Goal: Task Accomplishment & Management: Manage account settings

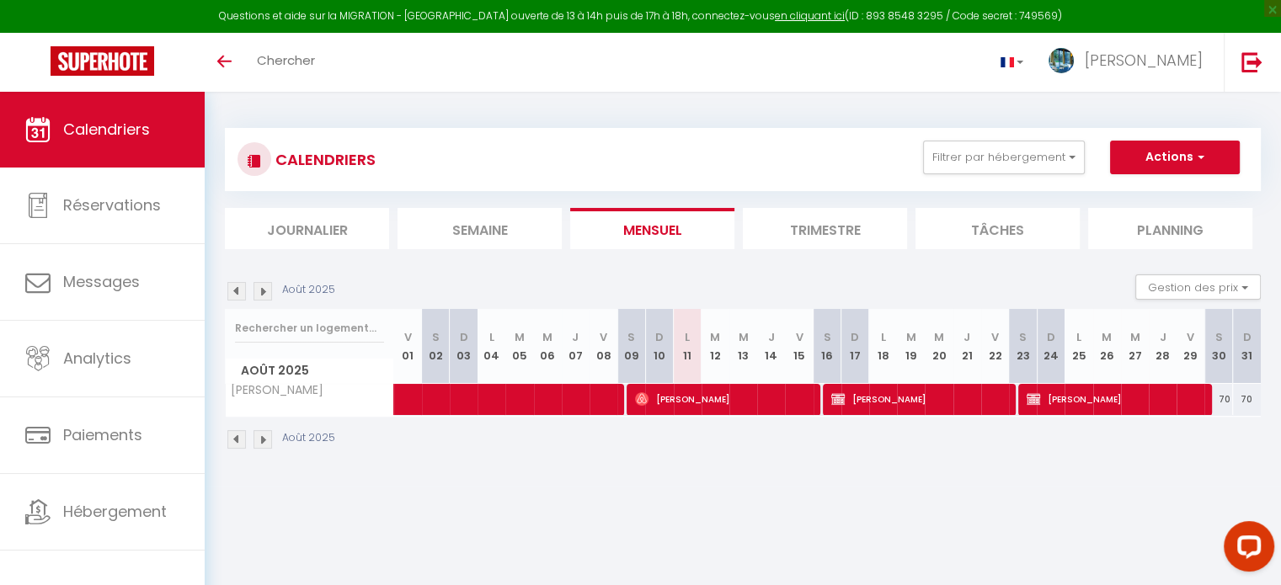
click at [724, 505] on body "Questions et aide sur la MIGRATION - [GEOGRAPHIC_DATA] ouverte de 13 à 14h puis…" at bounding box center [640, 384] width 1281 height 585
click at [264, 292] on img at bounding box center [262, 291] width 19 height 19
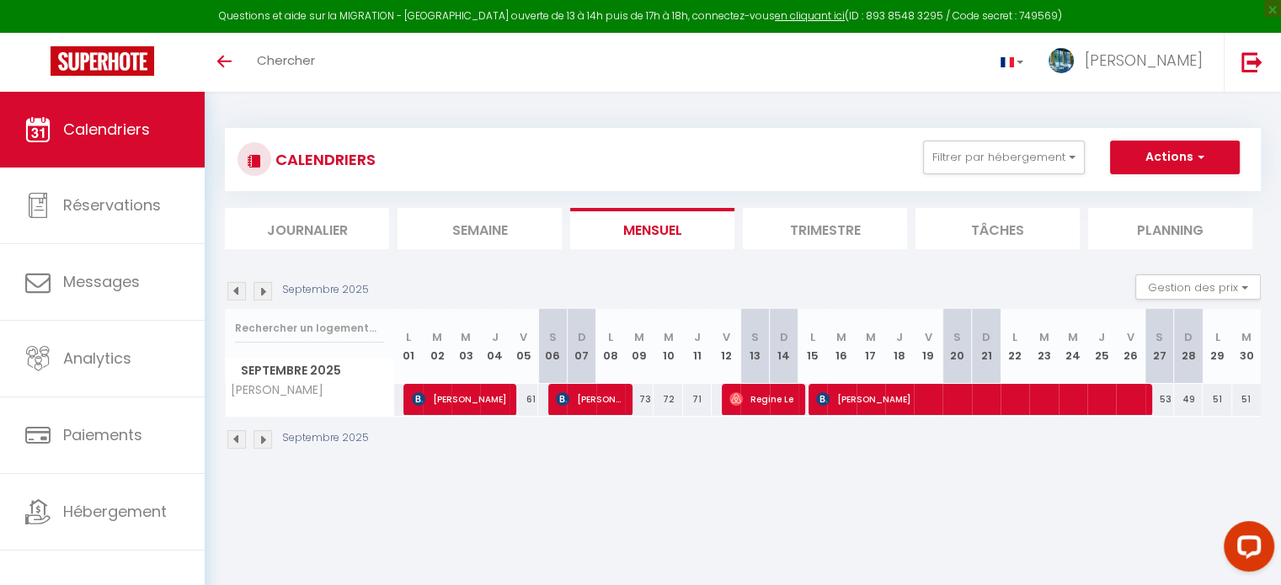
click at [264, 292] on img at bounding box center [262, 291] width 19 height 19
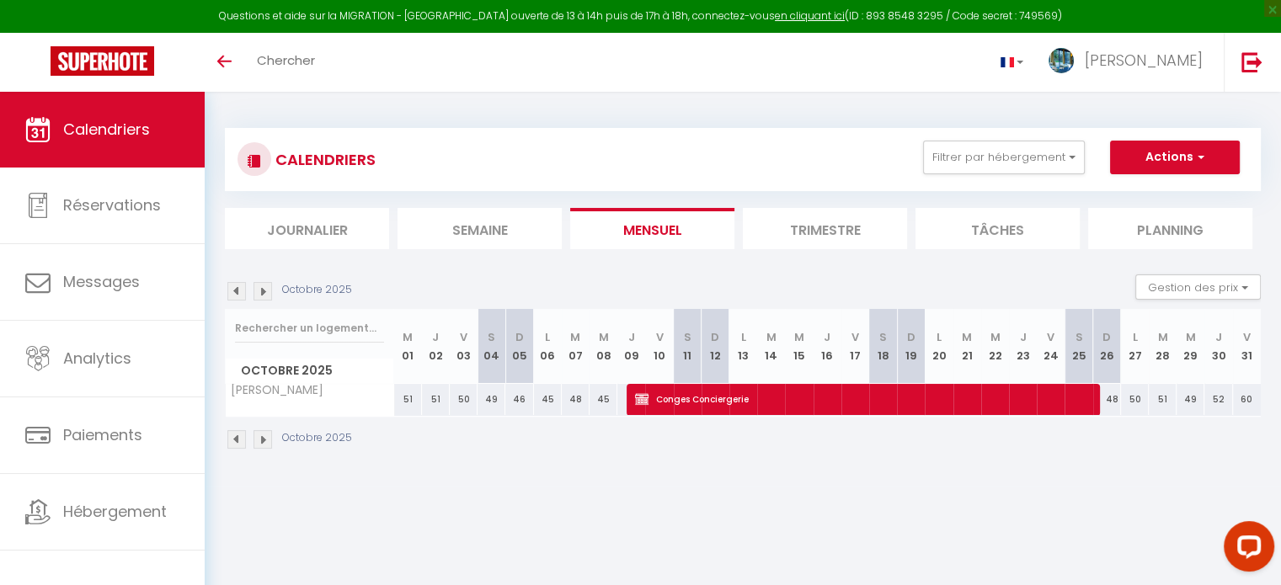
click at [264, 292] on img at bounding box center [262, 291] width 19 height 19
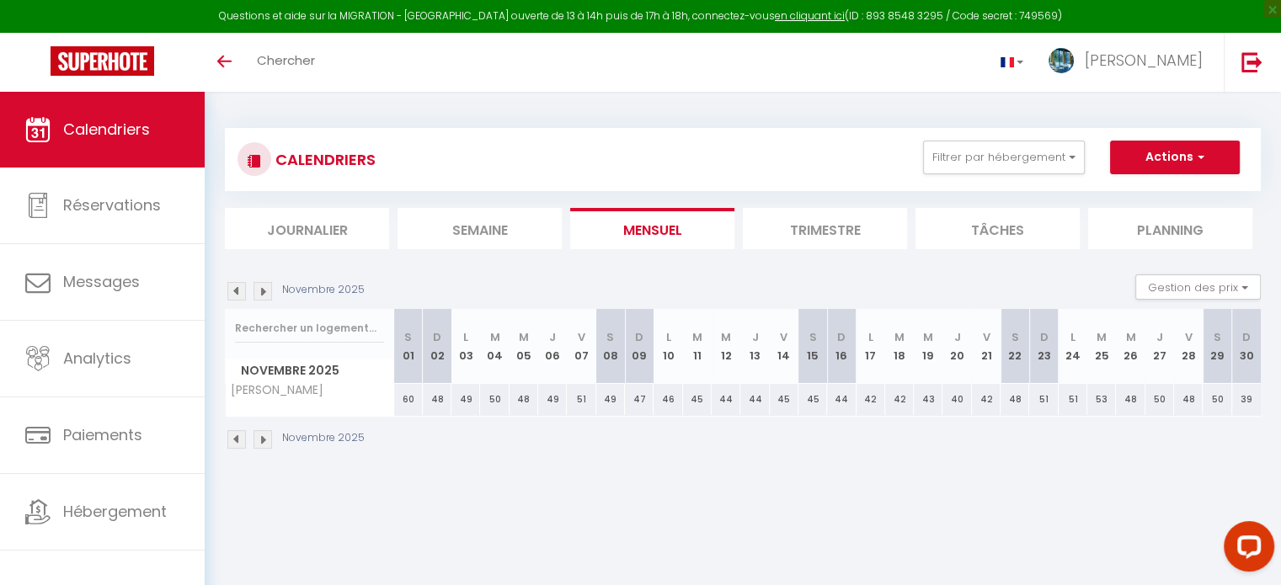
click at [264, 292] on img at bounding box center [262, 291] width 19 height 19
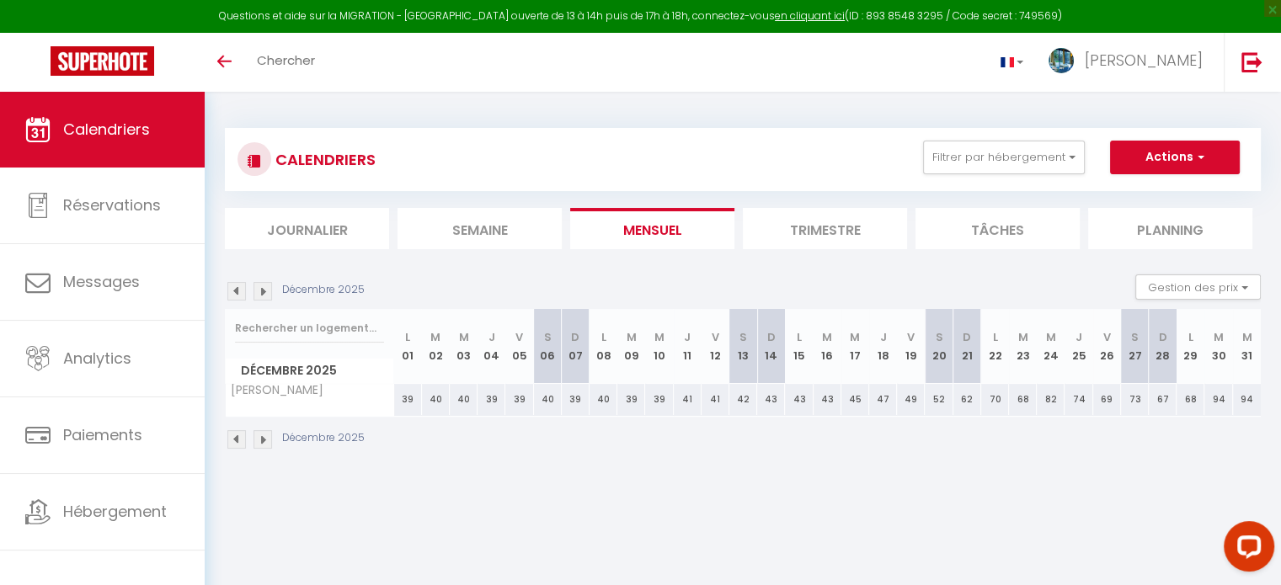
click at [264, 292] on img at bounding box center [262, 291] width 19 height 19
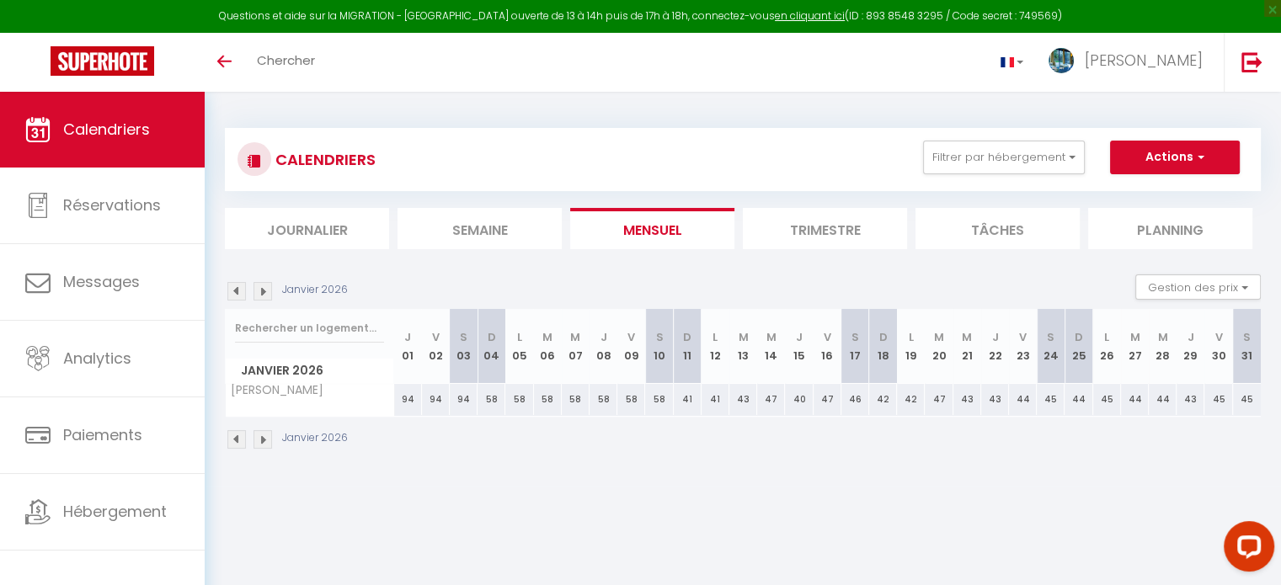
click at [264, 292] on img at bounding box center [262, 291] width 19 height 19
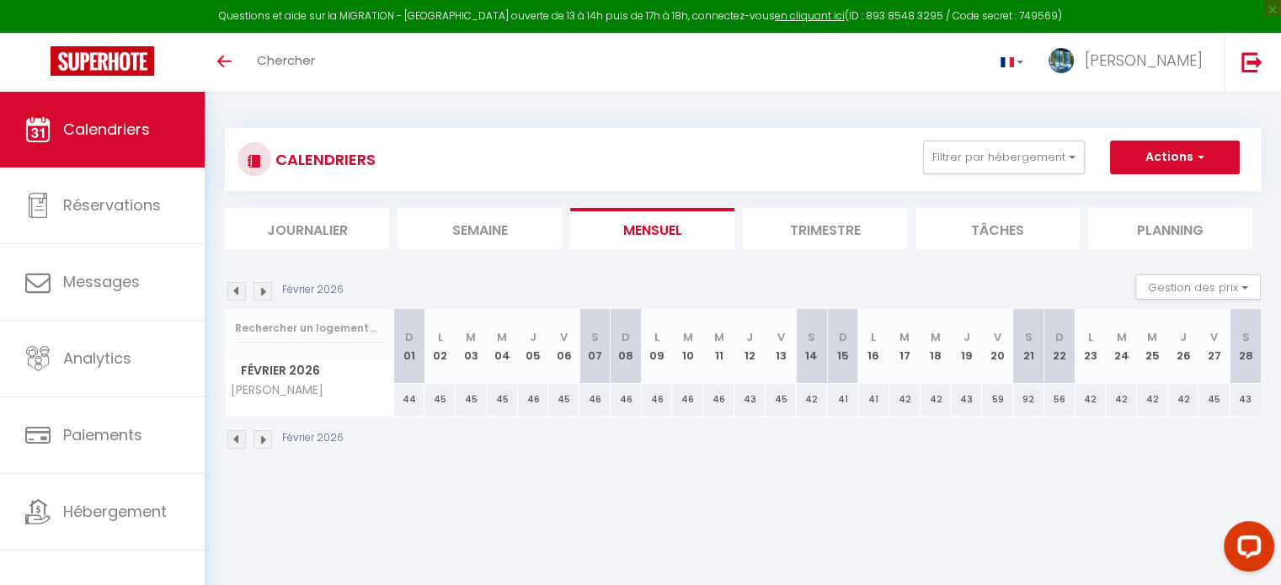
click at [264, 292] on img at bounding box center [262, 291] width 19 height 19
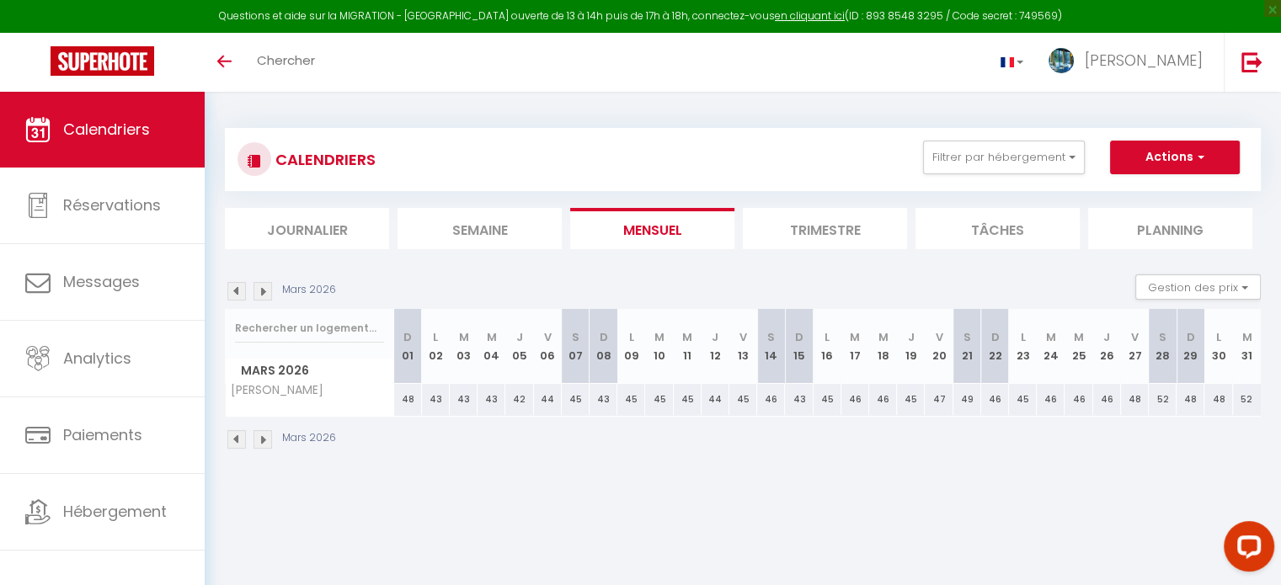
click at [264, 292] on img at bounding box center [262, 291] width 19 height 19
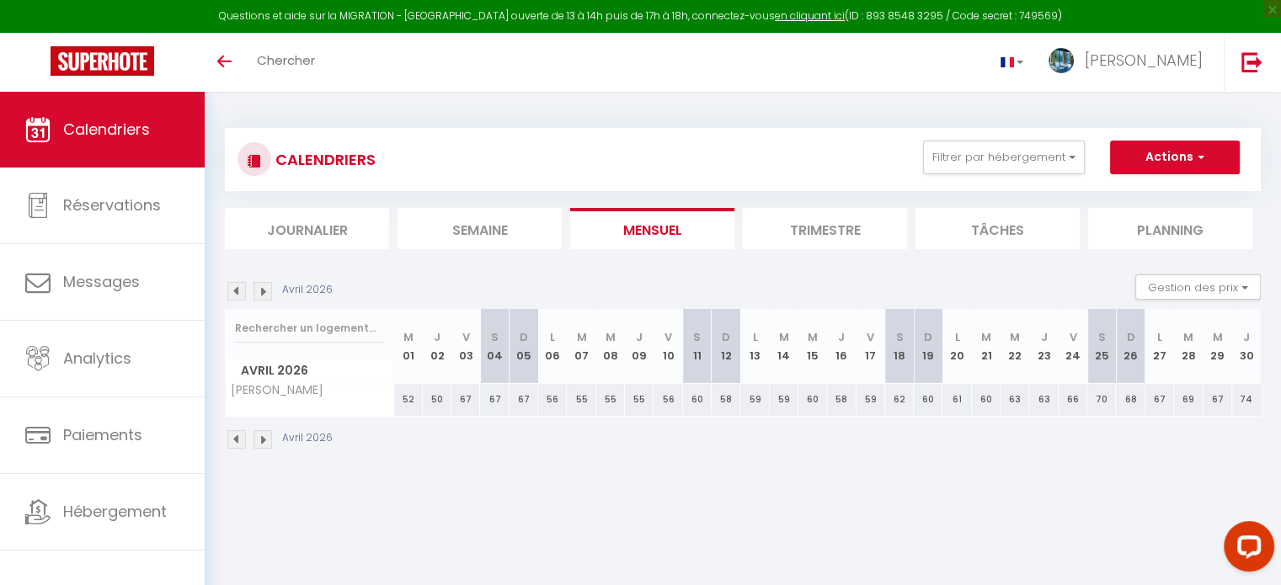
click at [264, 292] on img at bounding box center [262, 291] width 19 height 19
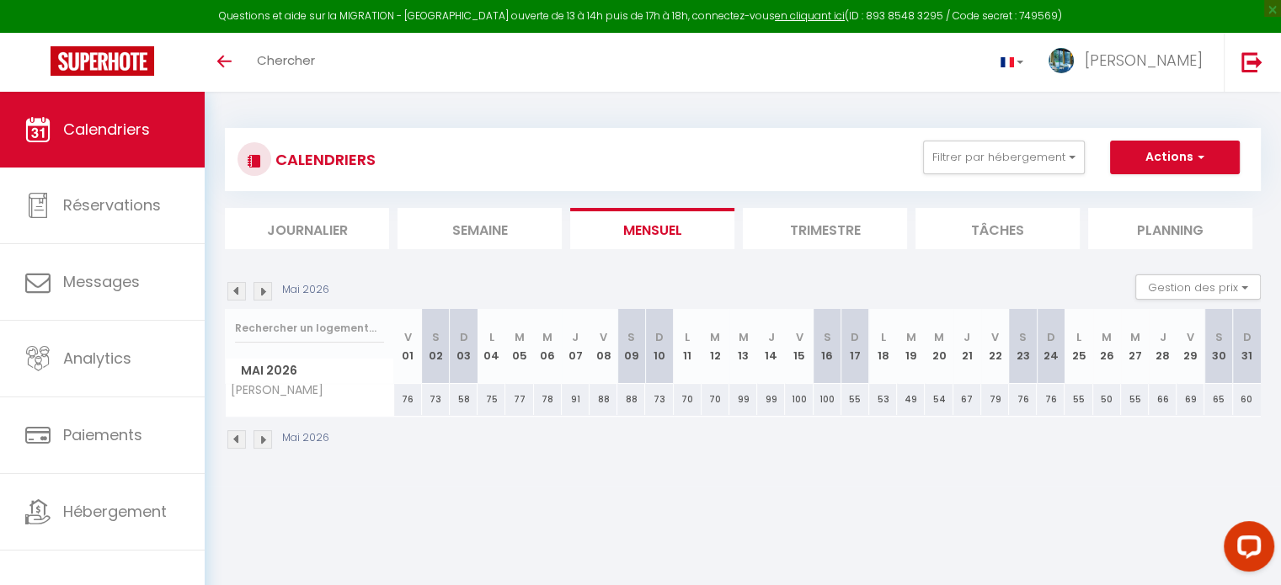
click at [264, 292] on img at bounding box center [262, 291] width 19 height 19
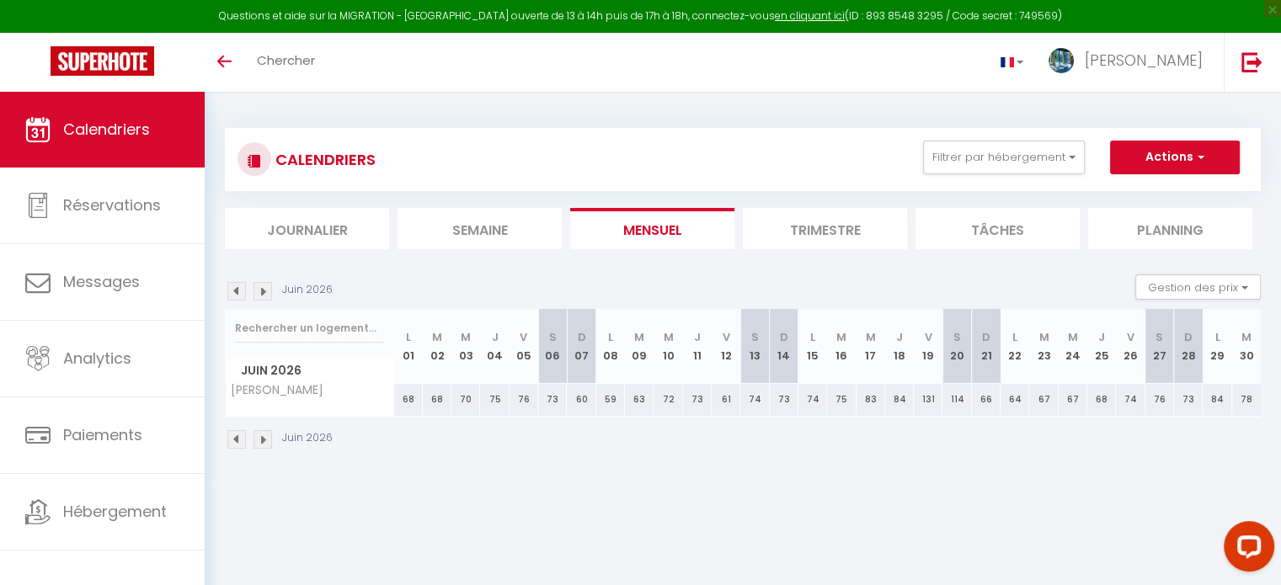
click at [264, 292] on img at bounding box center [262, 291] width 19 height 19
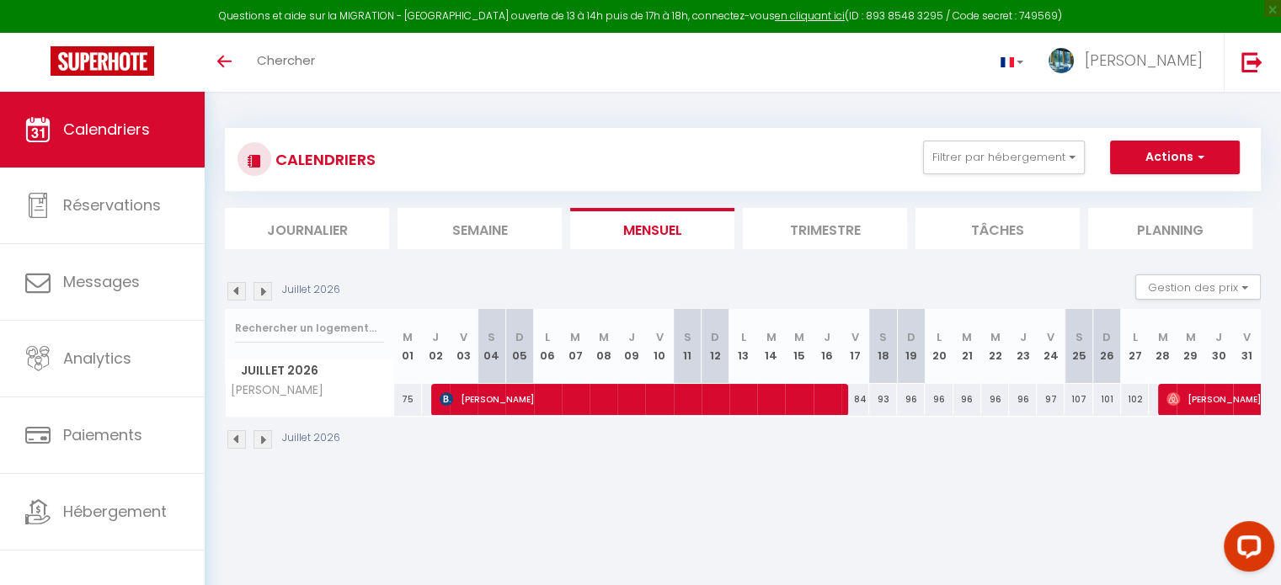
click at [264, 292] on img at bounding box center [262, 291] width 19 height 19
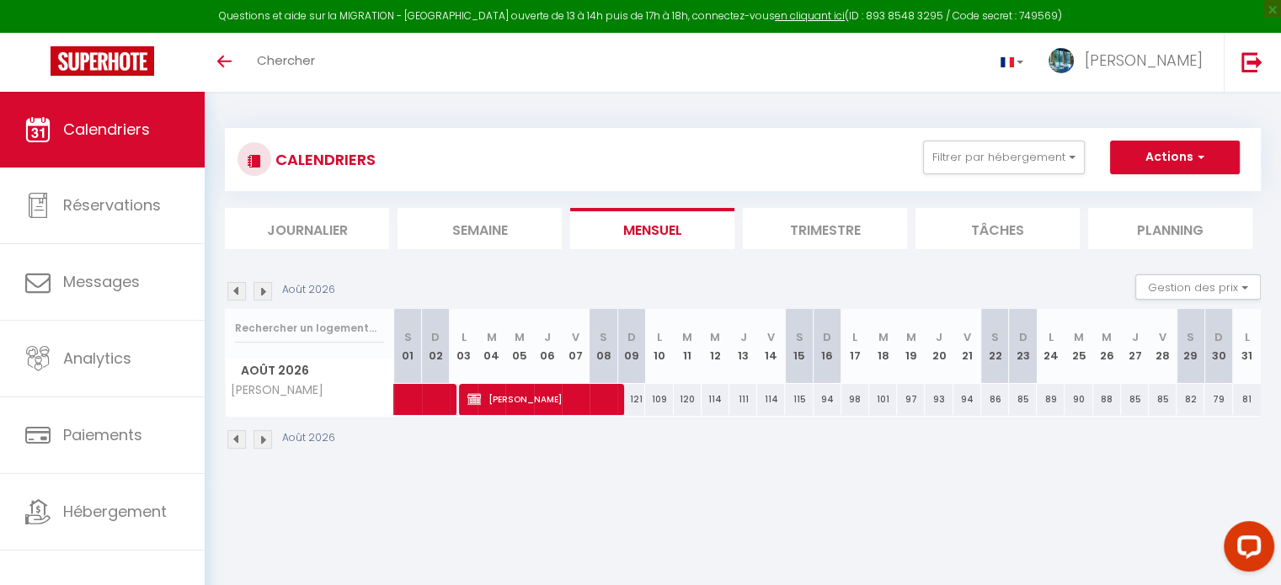
click at [264, 292] on img at bounding box center [262, 291] width 19 height 19
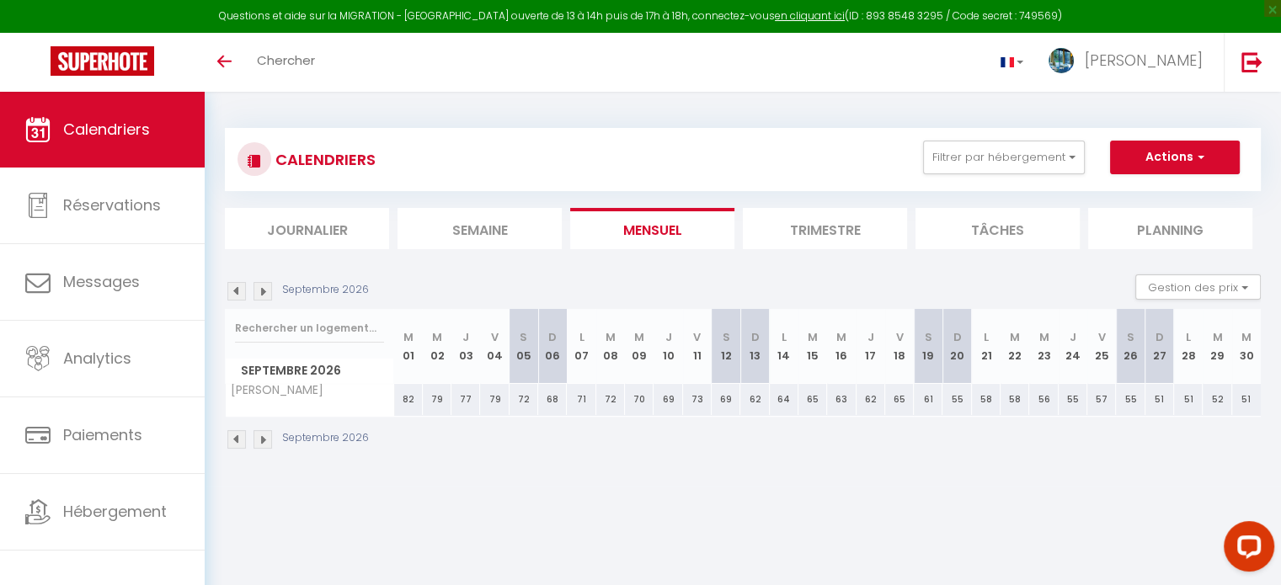
click at [234, 290] on img at bounding box center [236, 291] width 19 height 19
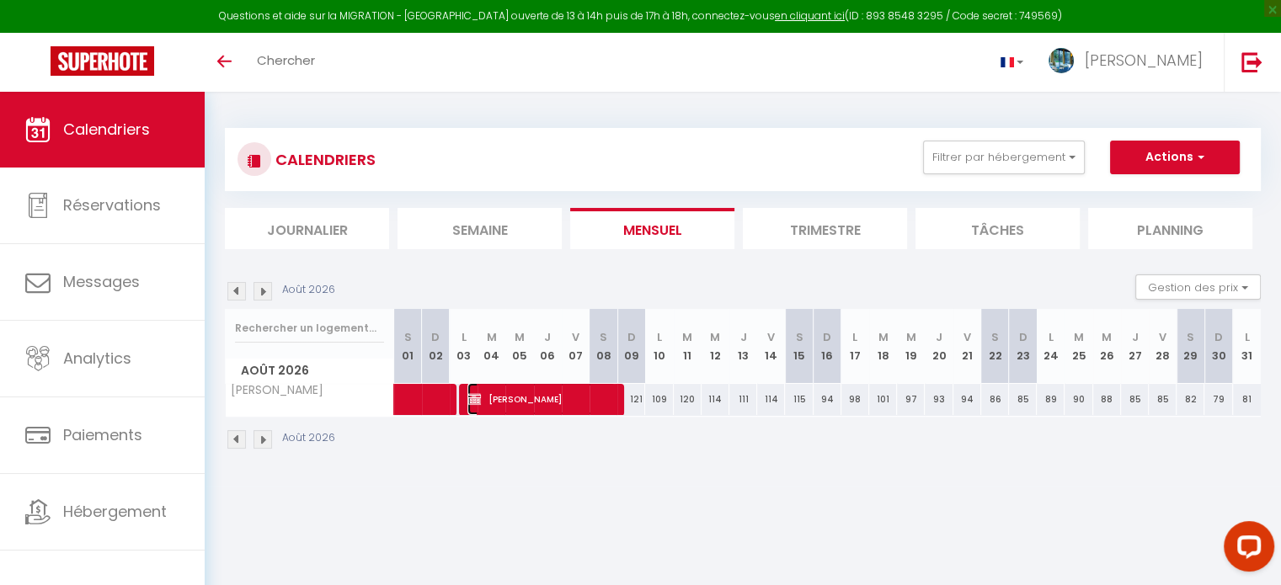
click at [530, 400] on span "[PERSON_NAME]" at bounding box center [541, 399] width 148 height 32
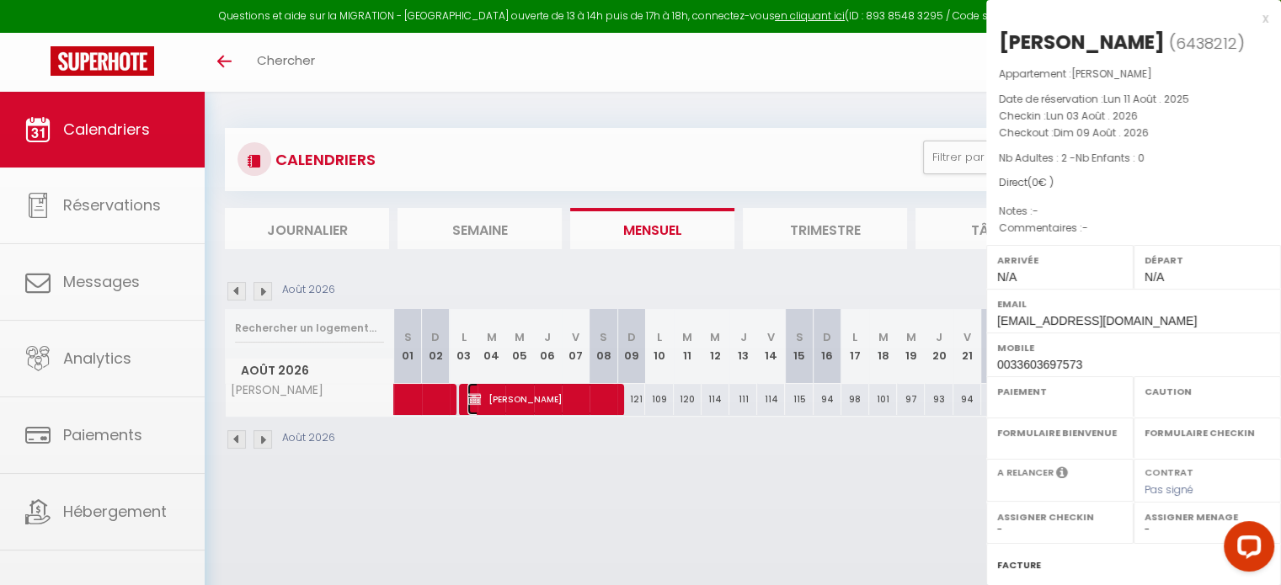
select select "OK"
select select "KO"
select select "0"
select select "1"
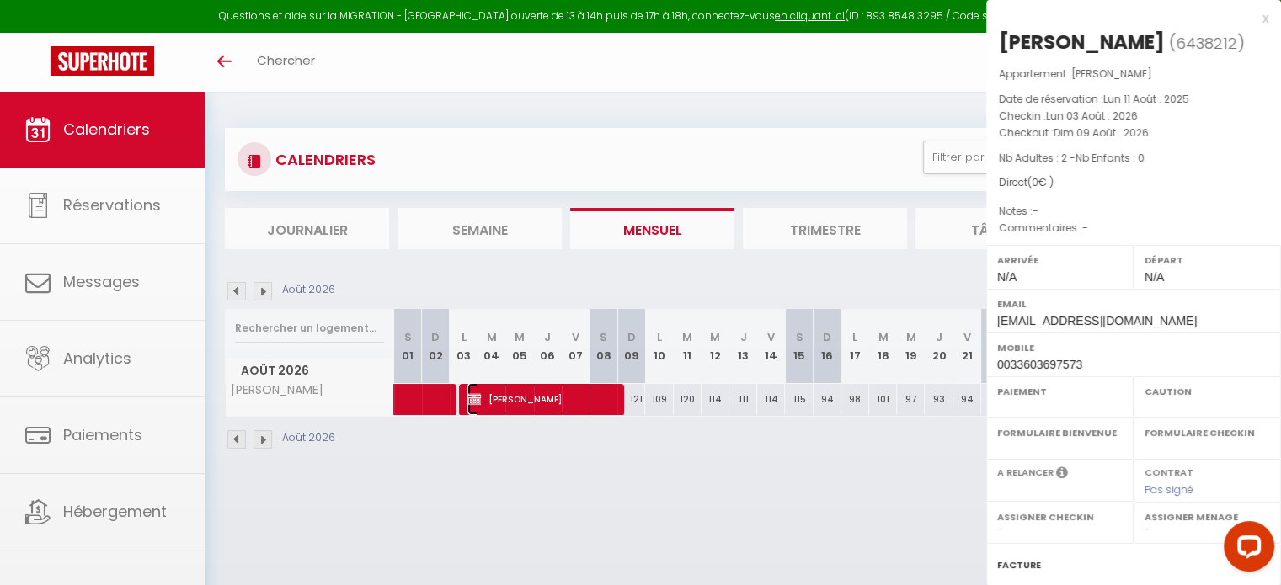
select select
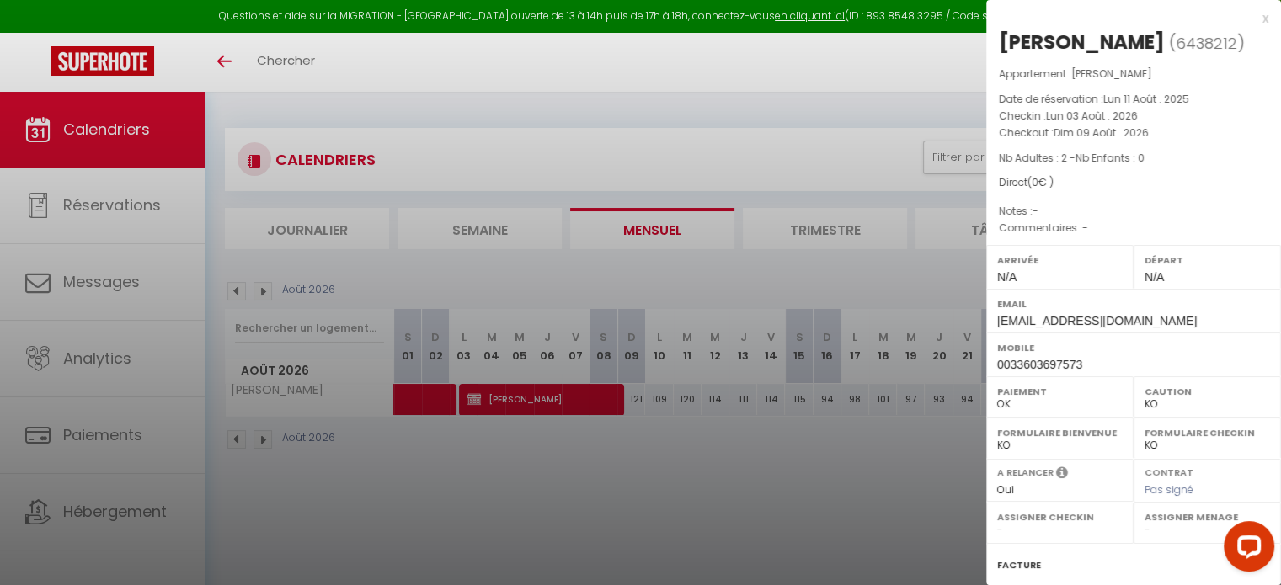
click at [710, 457] on div at bounding box center [640, 292] width 1281 height 585
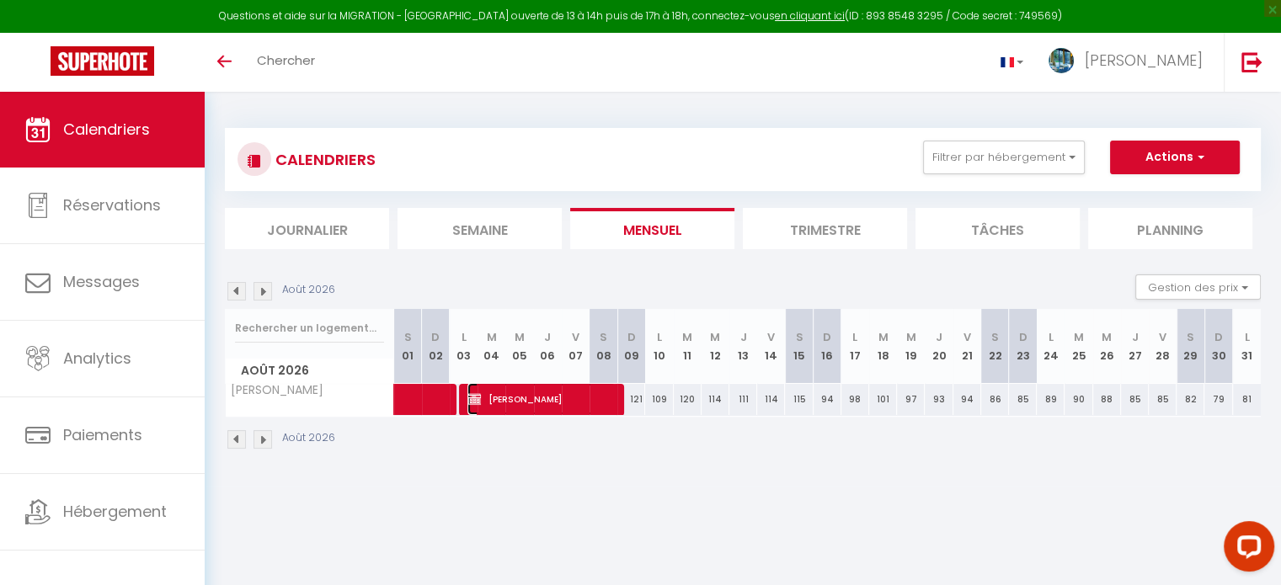
click at [552, 389] on span "[PERSON_NAME]" at bounding box center [541, 399] width 148 height 32
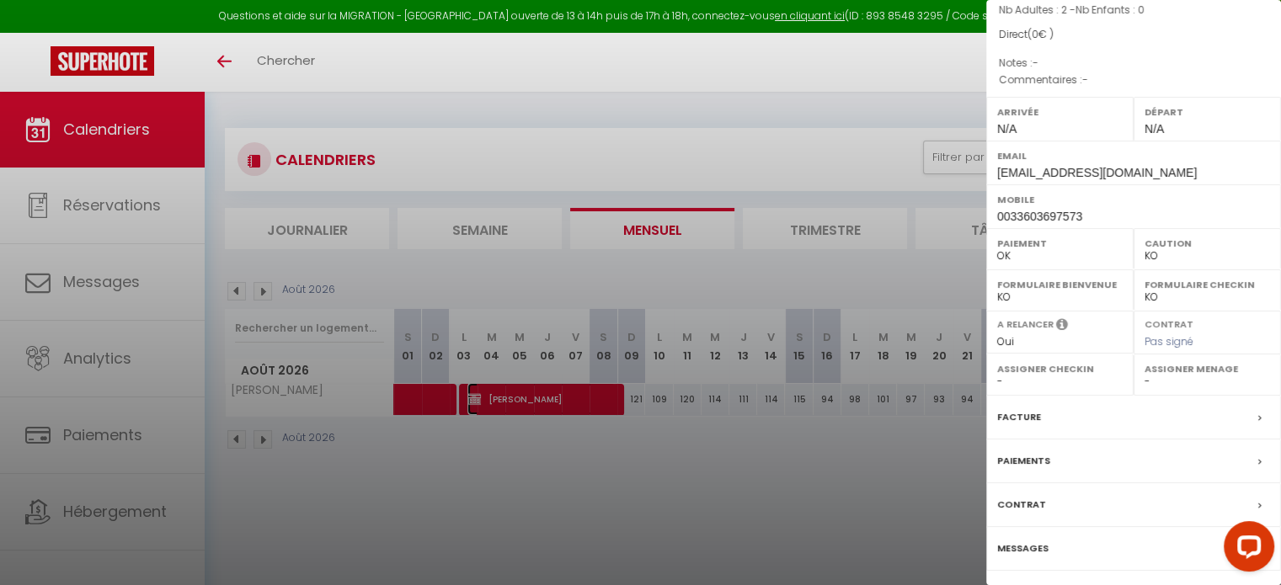
scroll to position [196, 0]
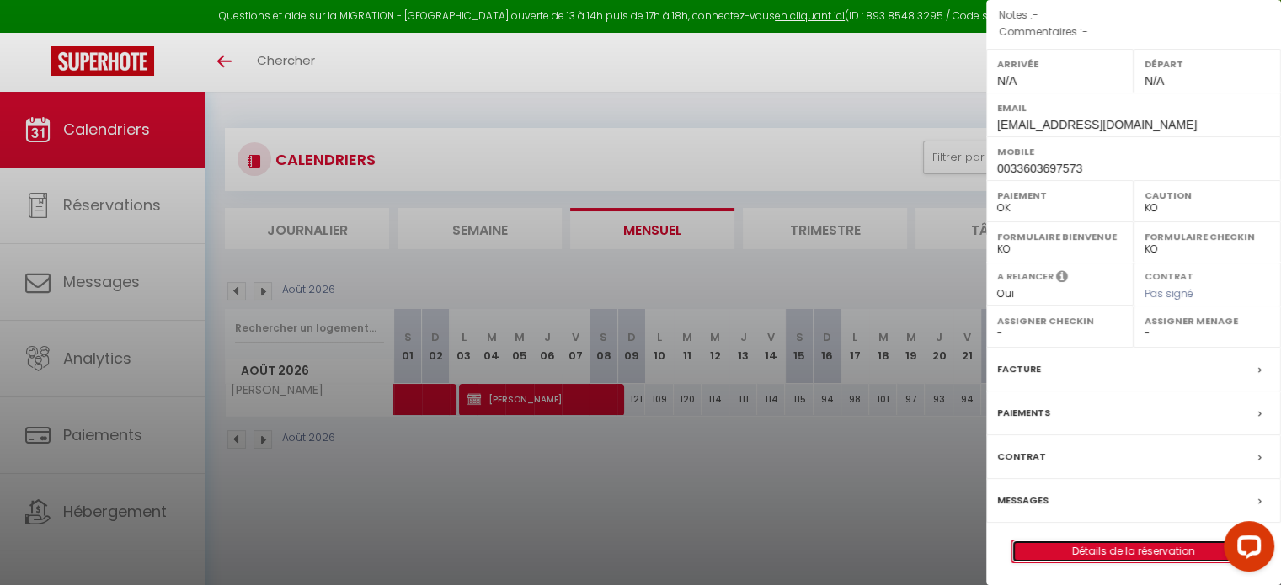
click at [1107, 551] on link "Détails de la réservation" at bounding box center [1133, 552] width 242 height 22
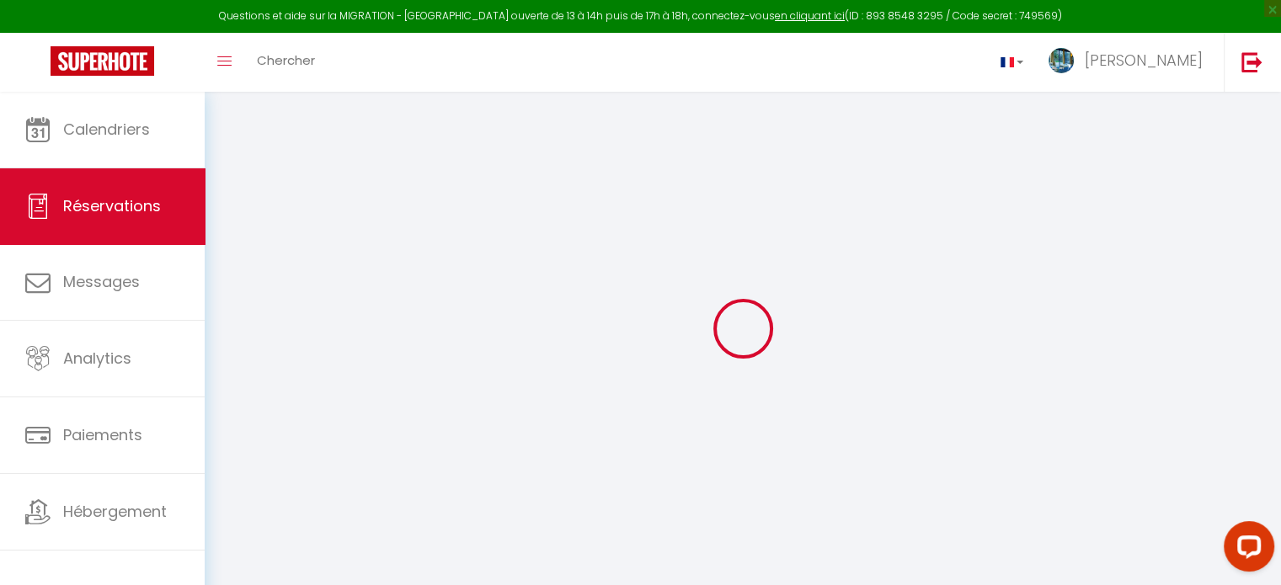
select select
checkbox input "true"
select select
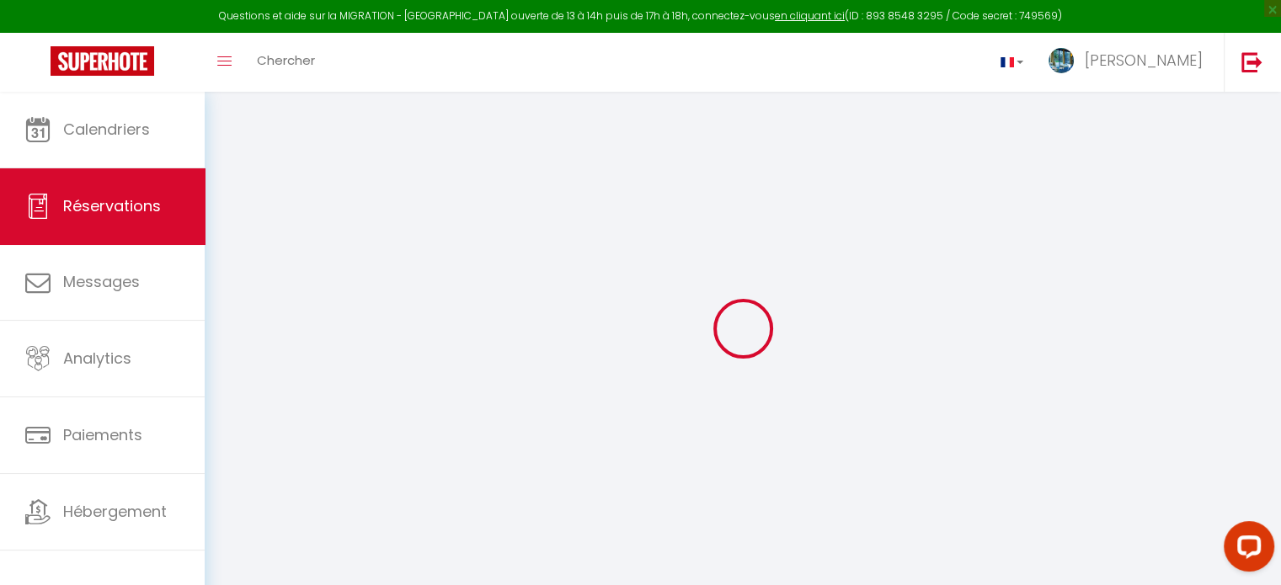
checkbox input "true"
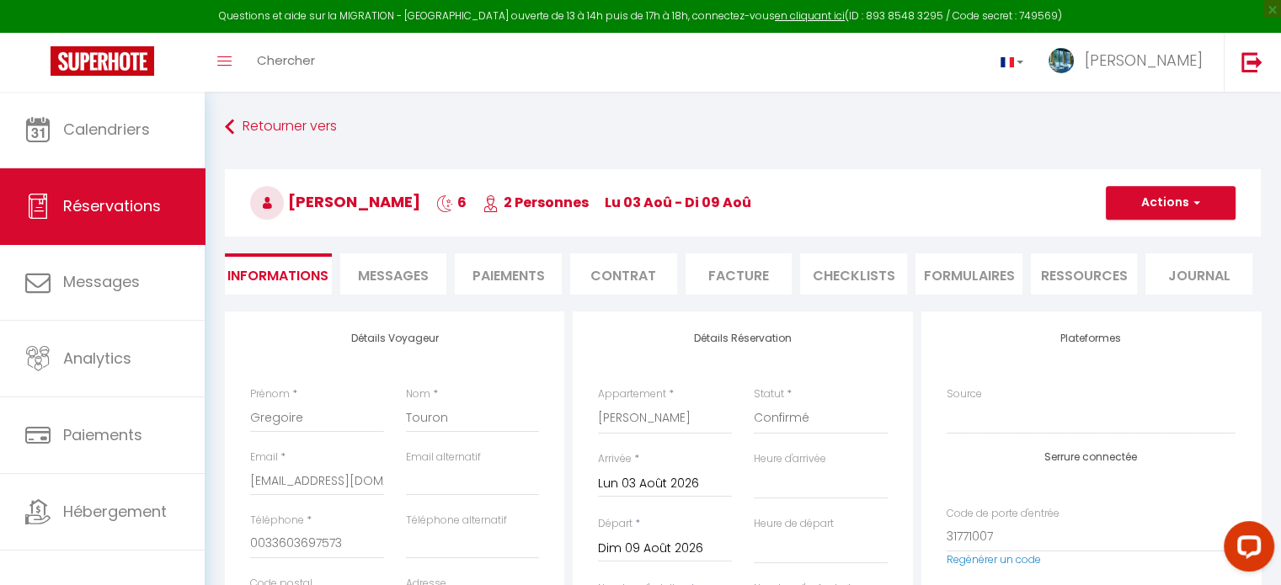
select select
checkbox input "true"
select select
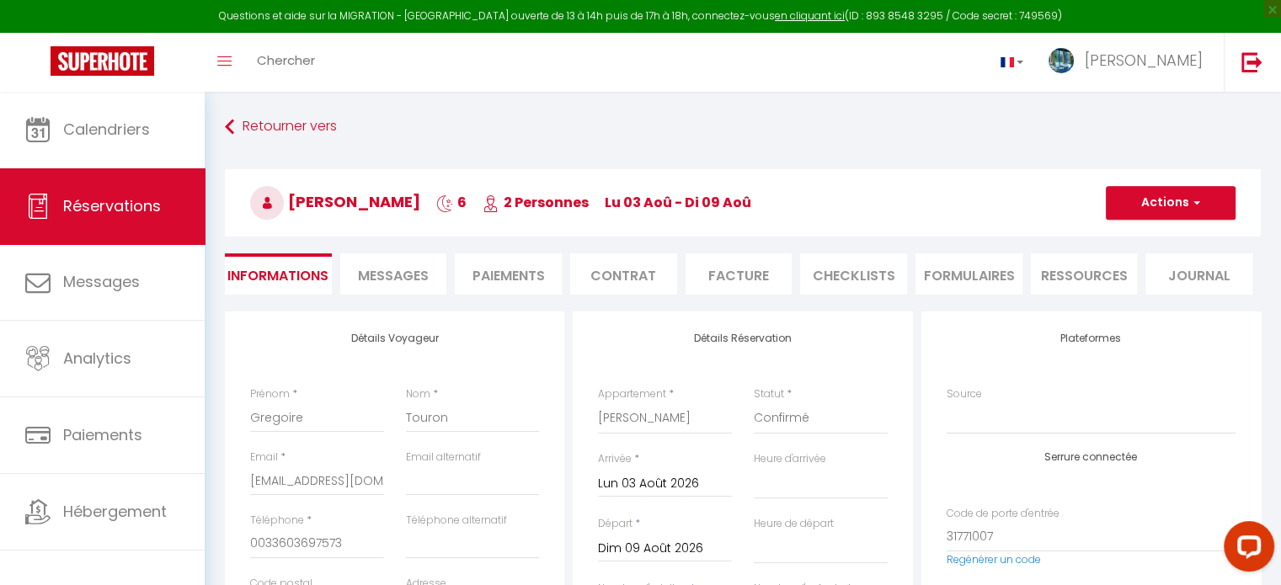
checkbox input "true"
select select
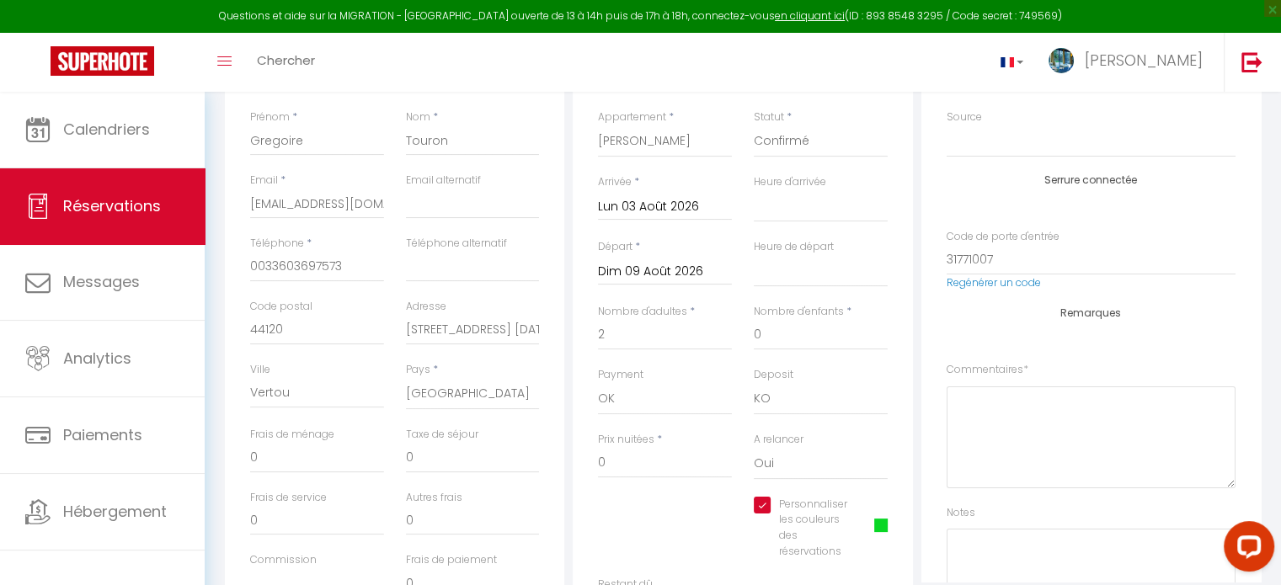
scroll to position [275, 0]
click at [637, 198] on input "Lun 03 Août 2026" at bounding box center [665, 209] width 134 height 22
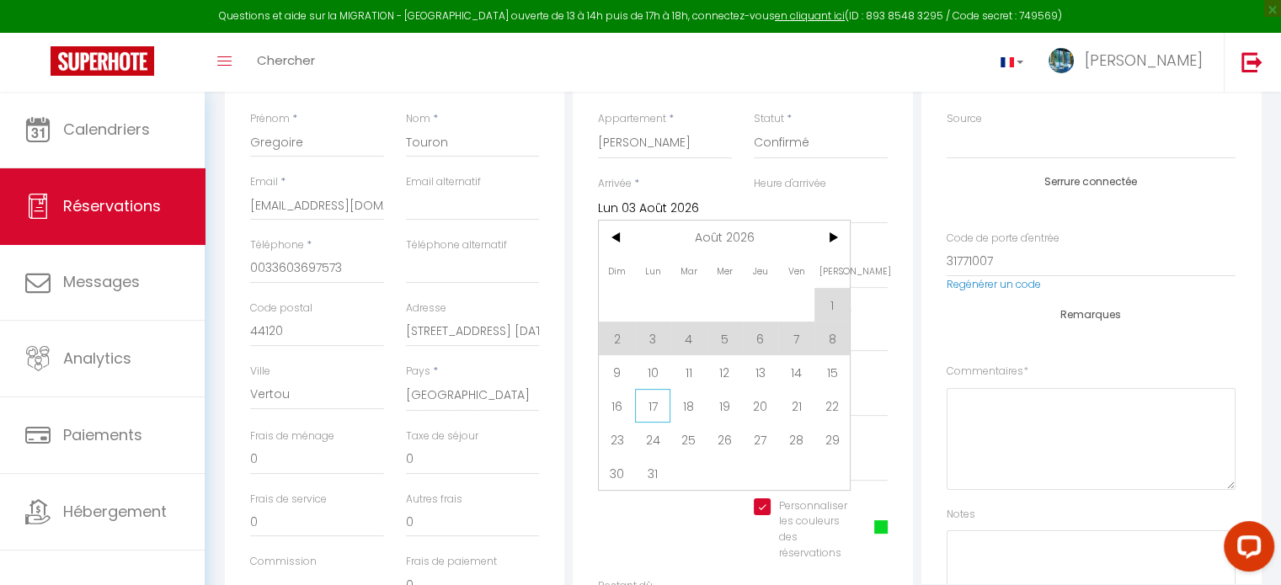
click at [663, 405] on span "17" at bounding box center [653, 406] width 36 height 34
type input "Lun 17 Août 2026"
select select
checkbox input "true"
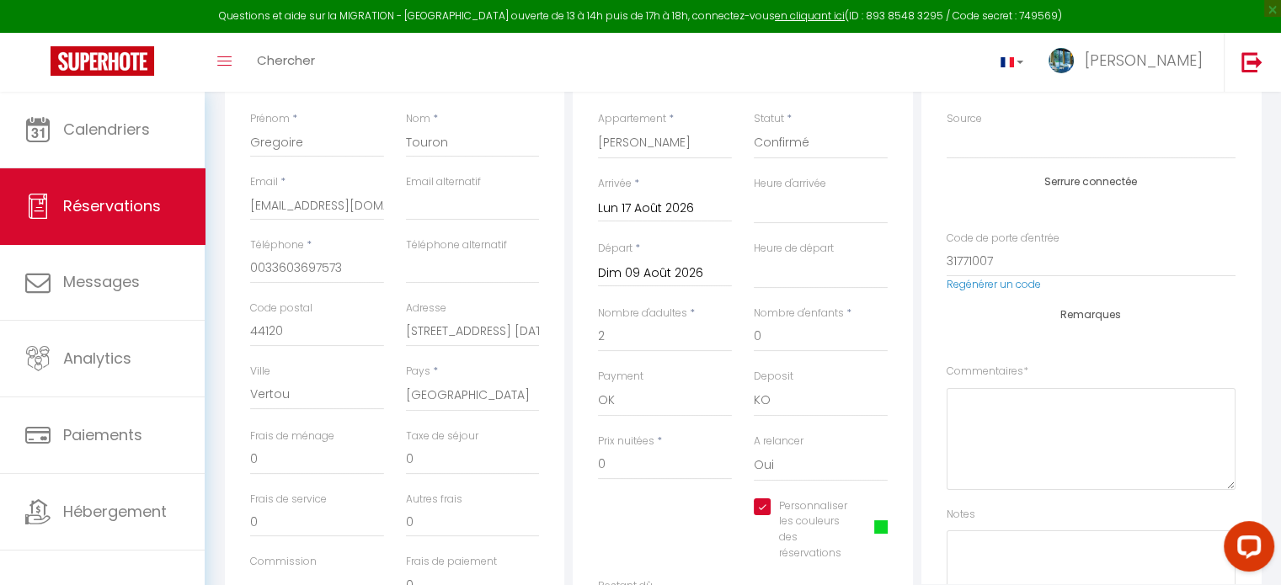
select select
checkbox input "true"
click at [648, 265] on input "Dim 09 Août 2026" at bounding box center [665, 274] width 134 height 22
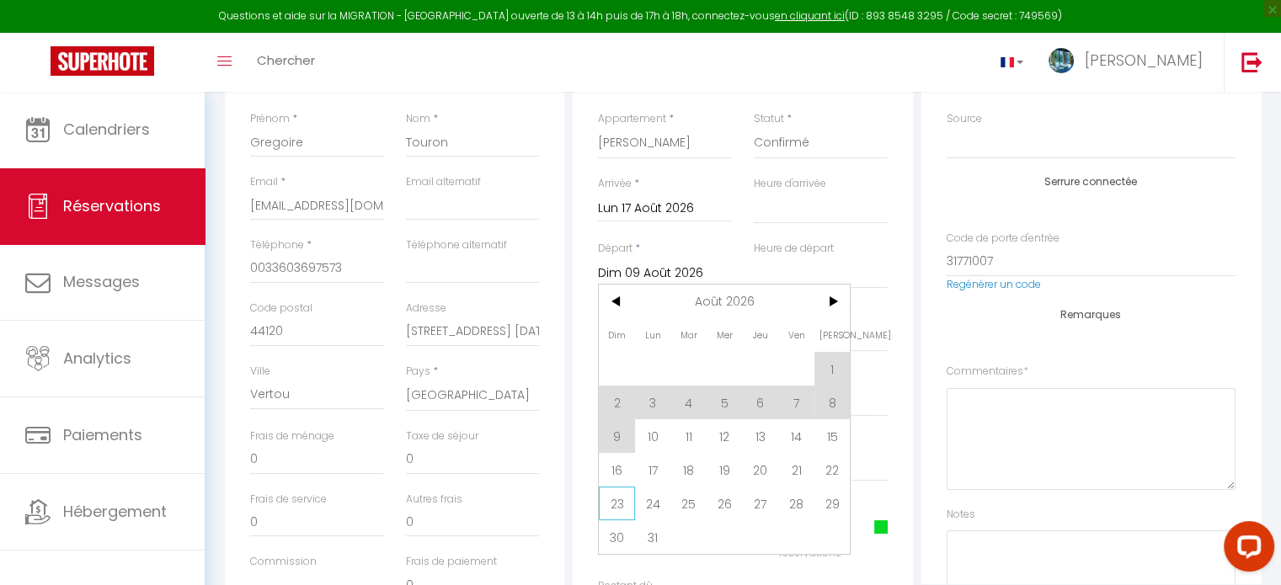
click at [608, 504] on span "23" at bounding box center [617, 504] width 36 height 34
select select
type input "Dim 23 Août 2026"
select select
checkbox input "true"
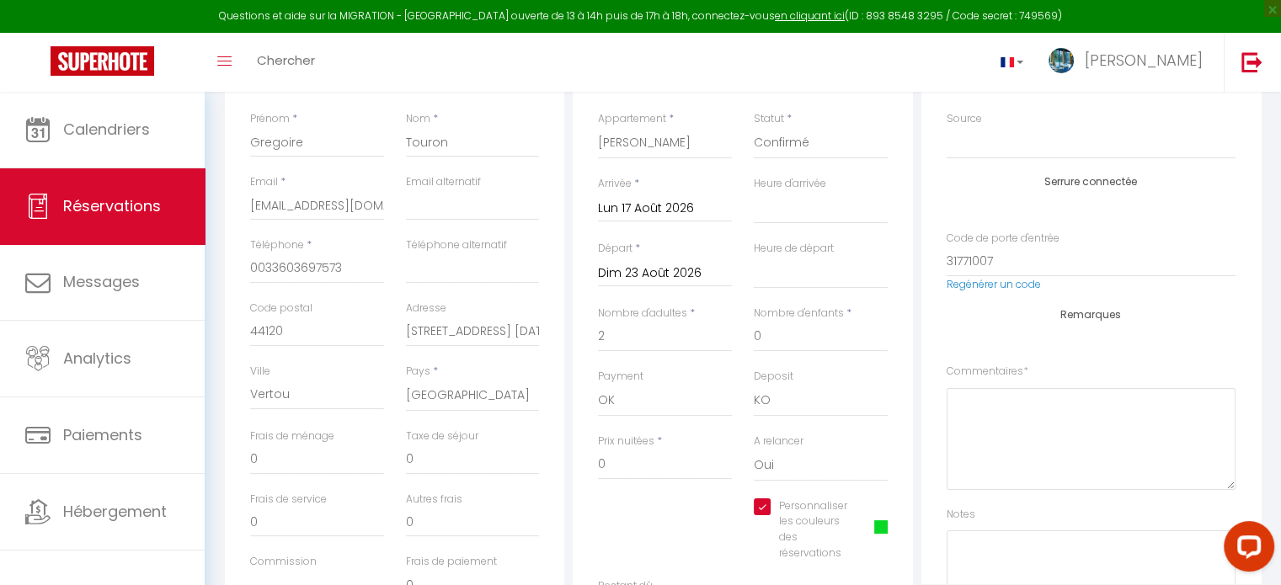
type input "28.44"
select select
type input "569"
checkbox input "true"
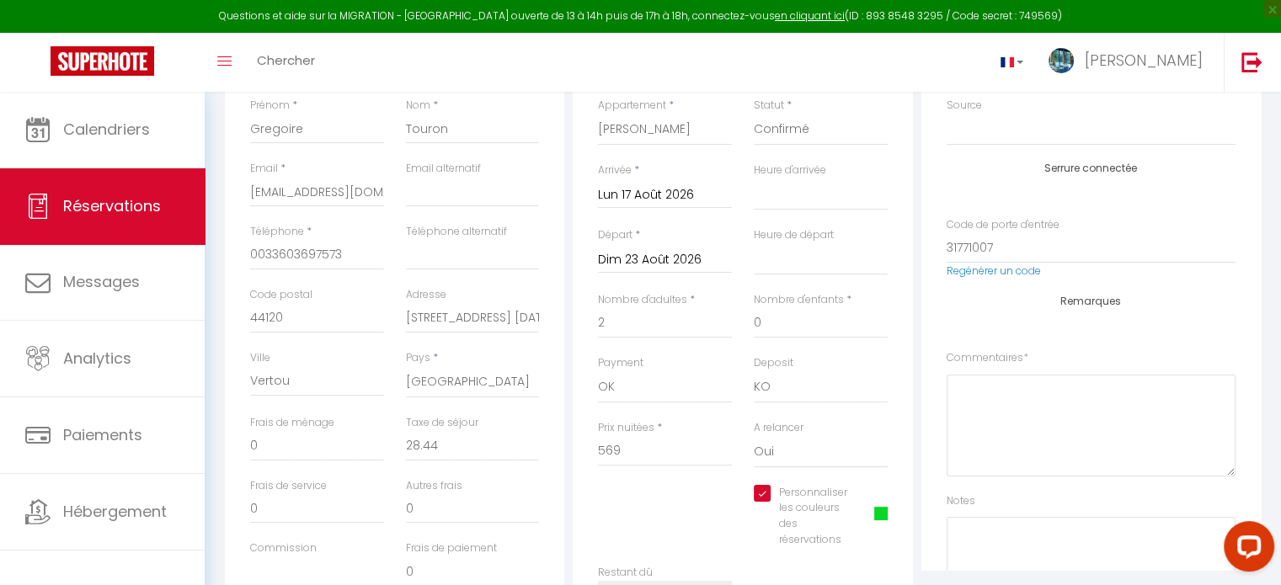
scroll to position [285, 0]
click at [642, 450] on input "569" at bounding box center [665, 454] width 134 height 30
type input "56"
select select
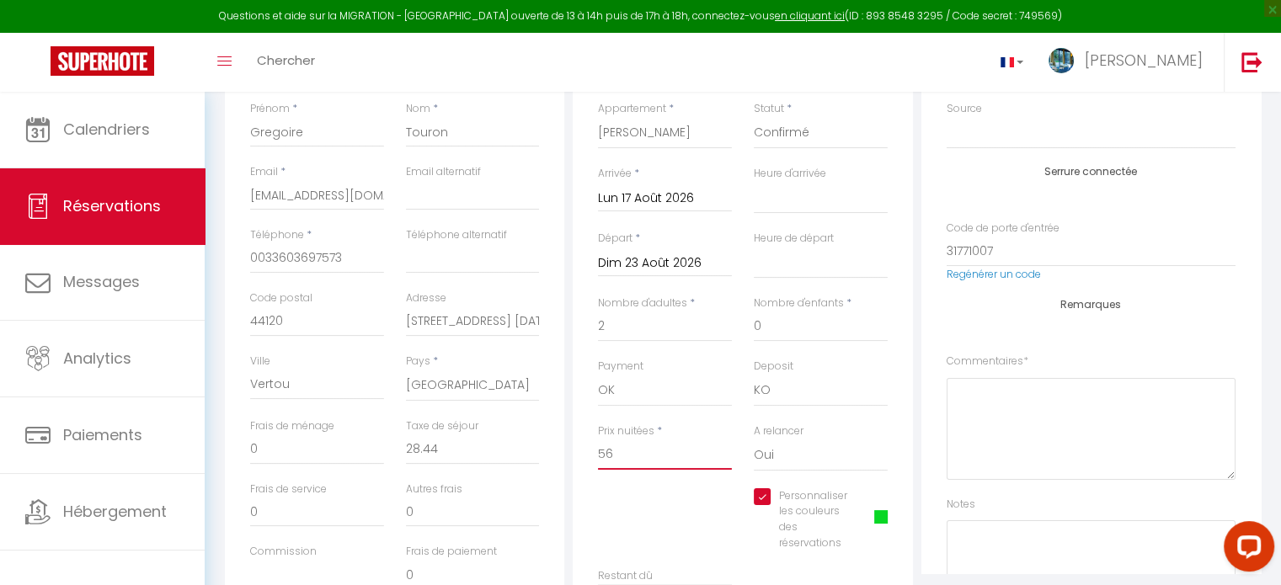
checkbox input "true"
type input "5"
select select
checkbox input "true"
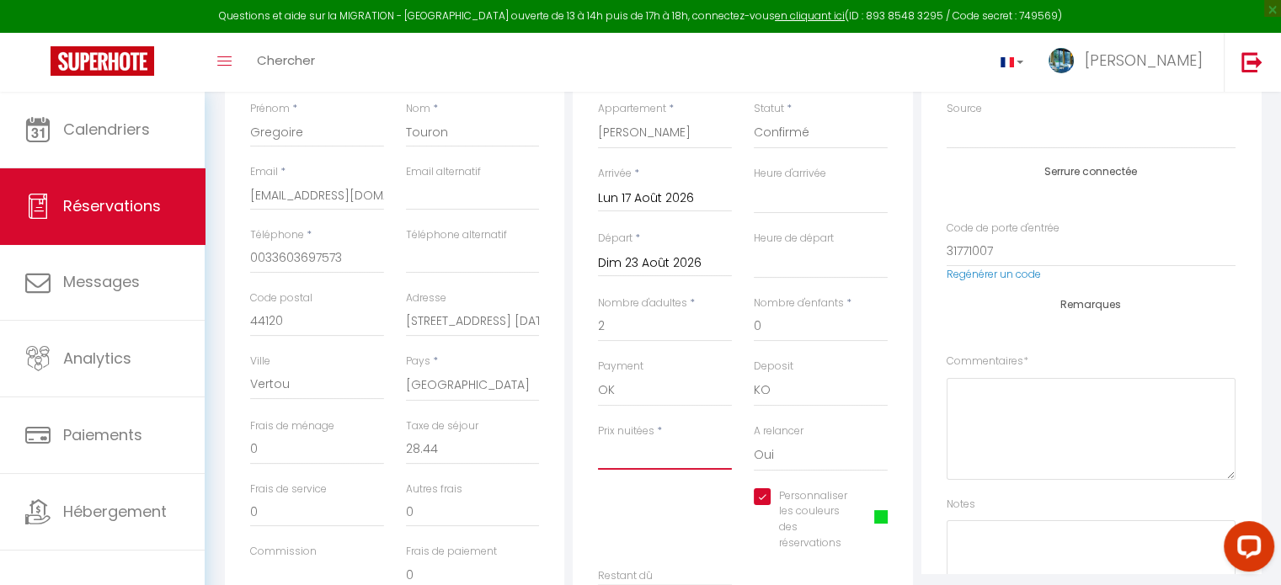
select select
checkbox input "true"
type input "0"
select select
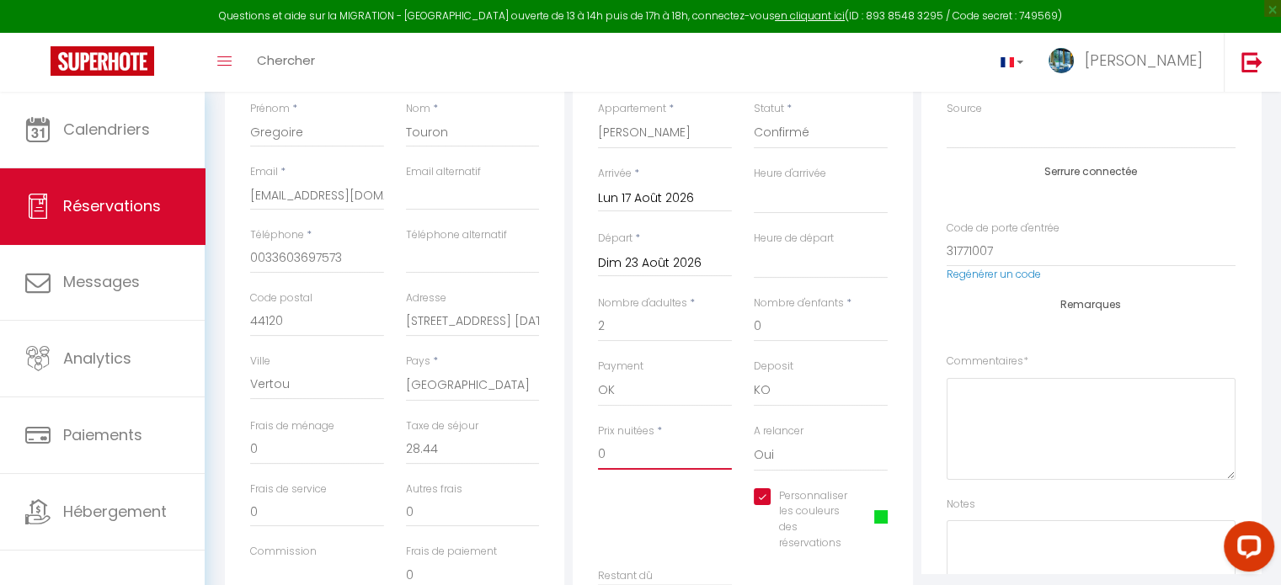
select select
checkbox input "true"
type input "0"
select select
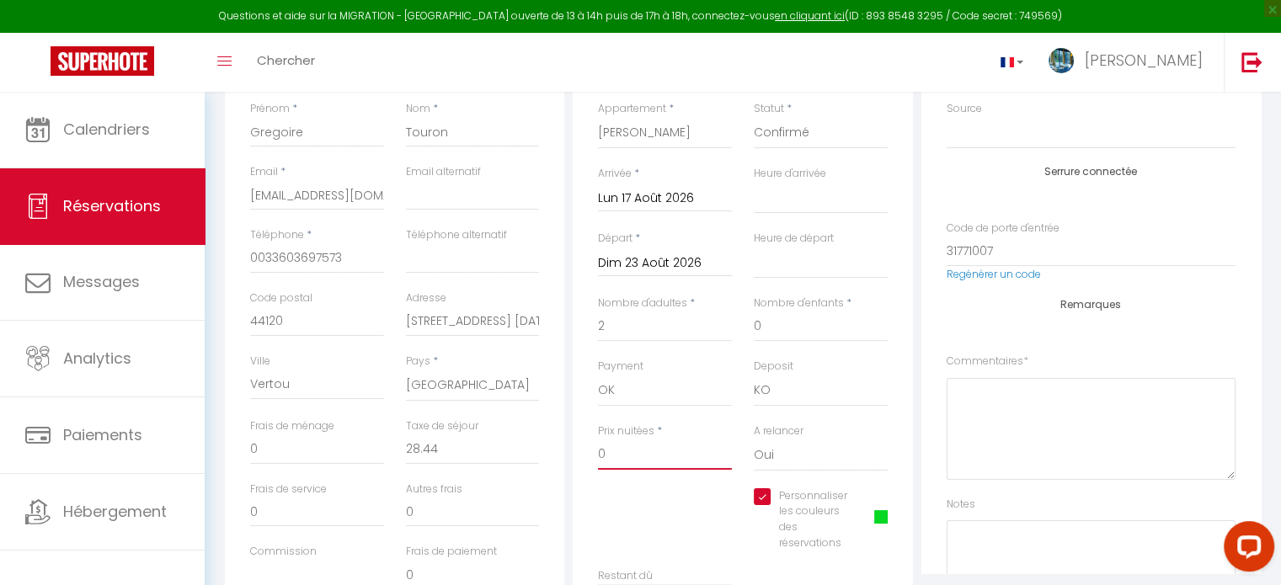
select select
checkbox input "true"
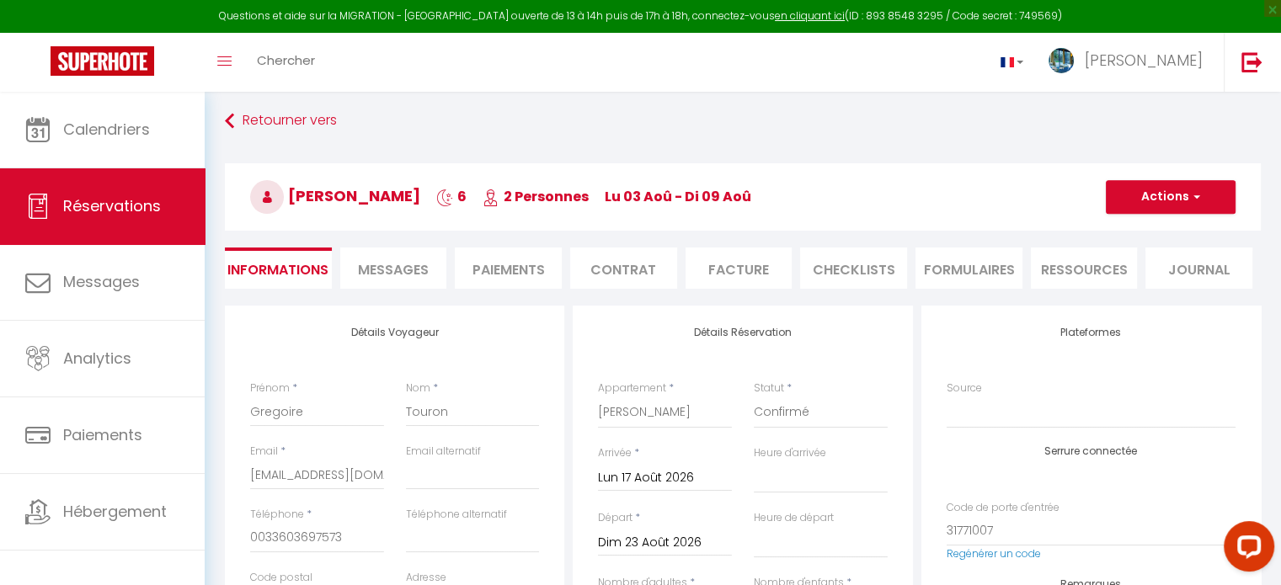
scroll to position [0, 0]
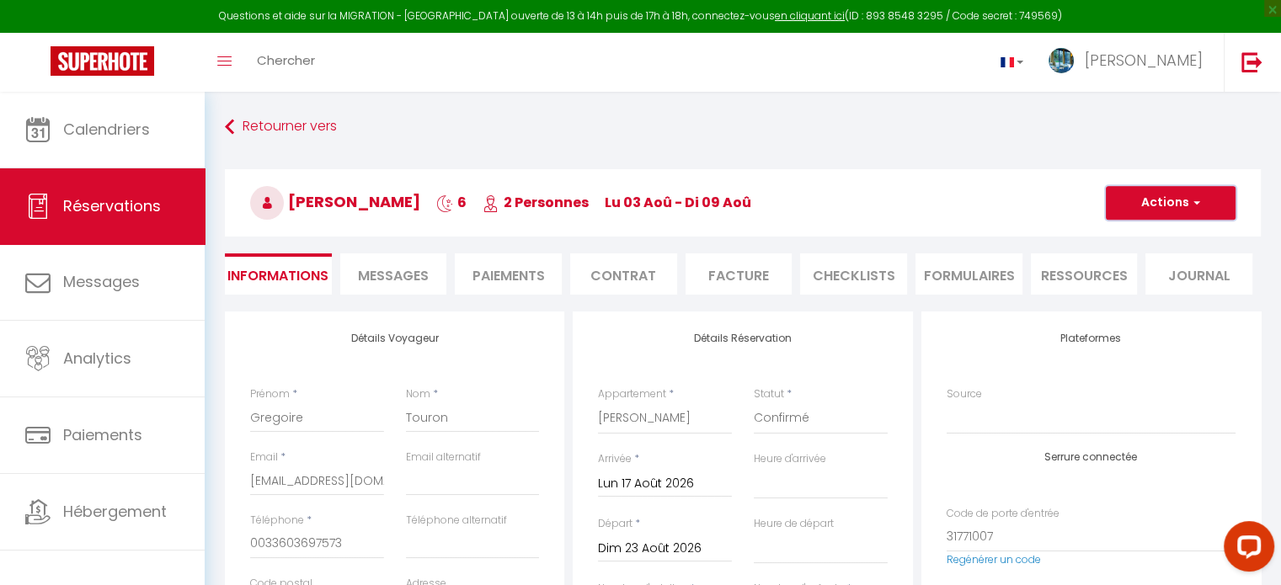
click at [1130, 201] on button "Actions" at bounding box center [1170, 203] width 130 height 34
click at [1132, 240] on link "Enregistrer" at bounding box center [1153, 240] width 133 height 22
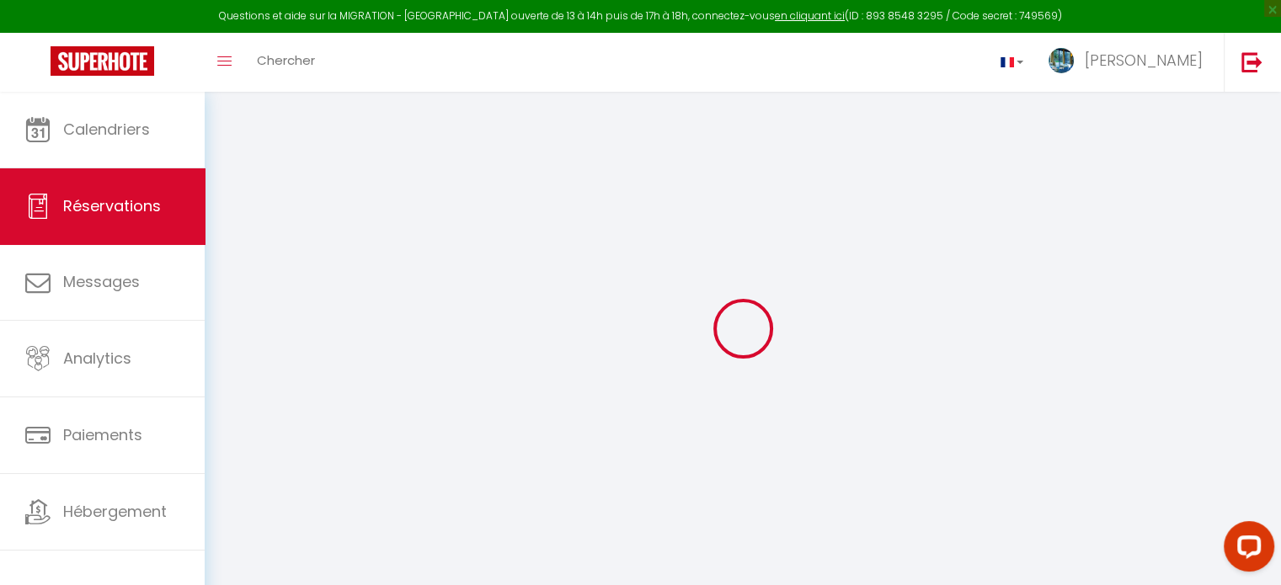
select select "not_cancelled"
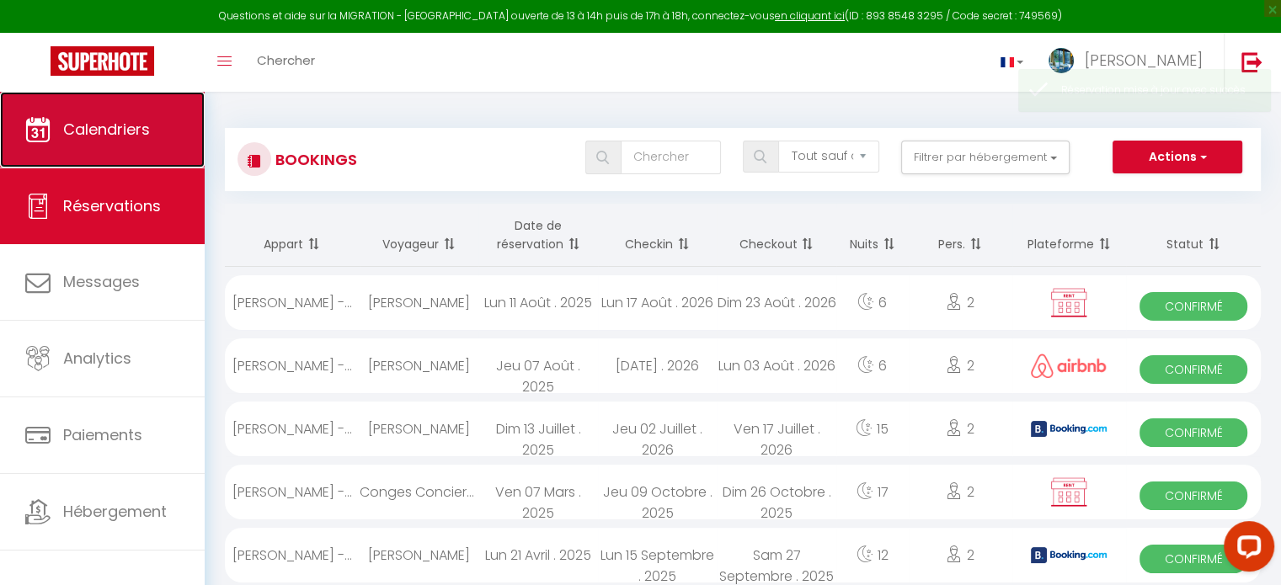
click at [112, 138] on span "Calendriers" at bounding box center [106, 129] width 87 height 21
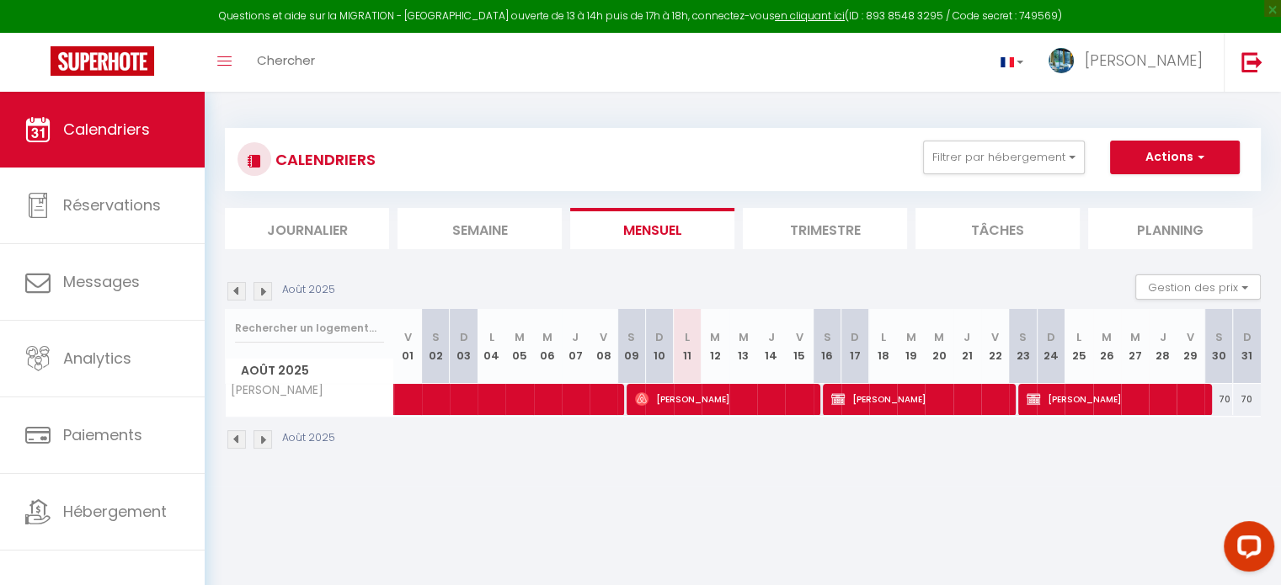
click at [260, 294] on img at bounding box center [262, 291] width 19 height 19
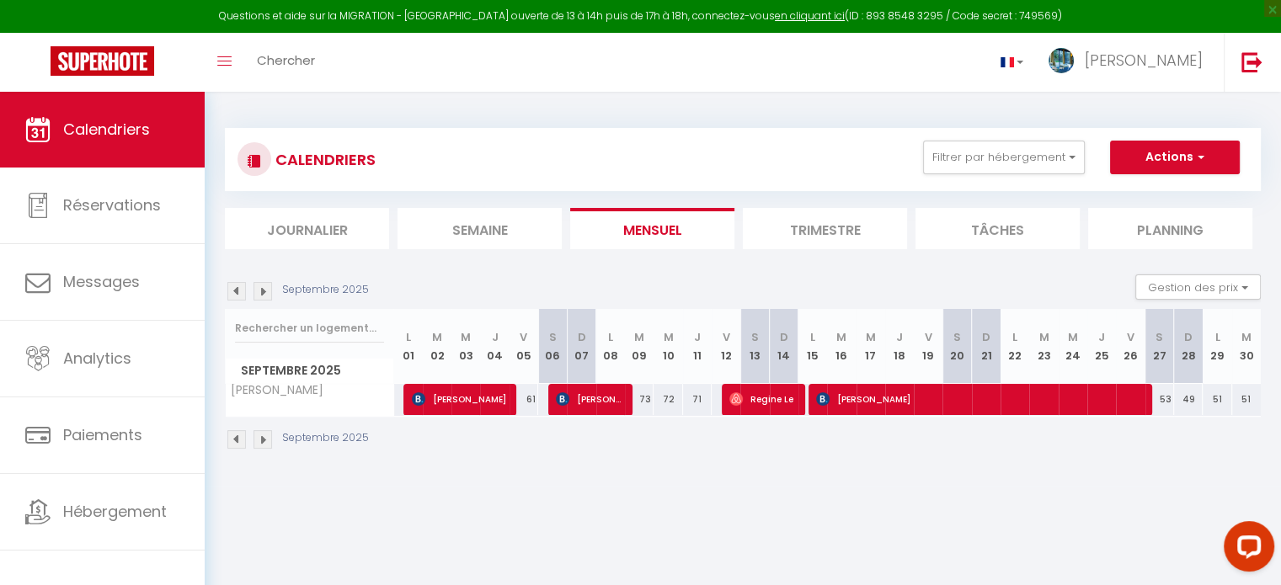
click at [260, 294] on img at bounding box center [262, 291] width 19 height 19
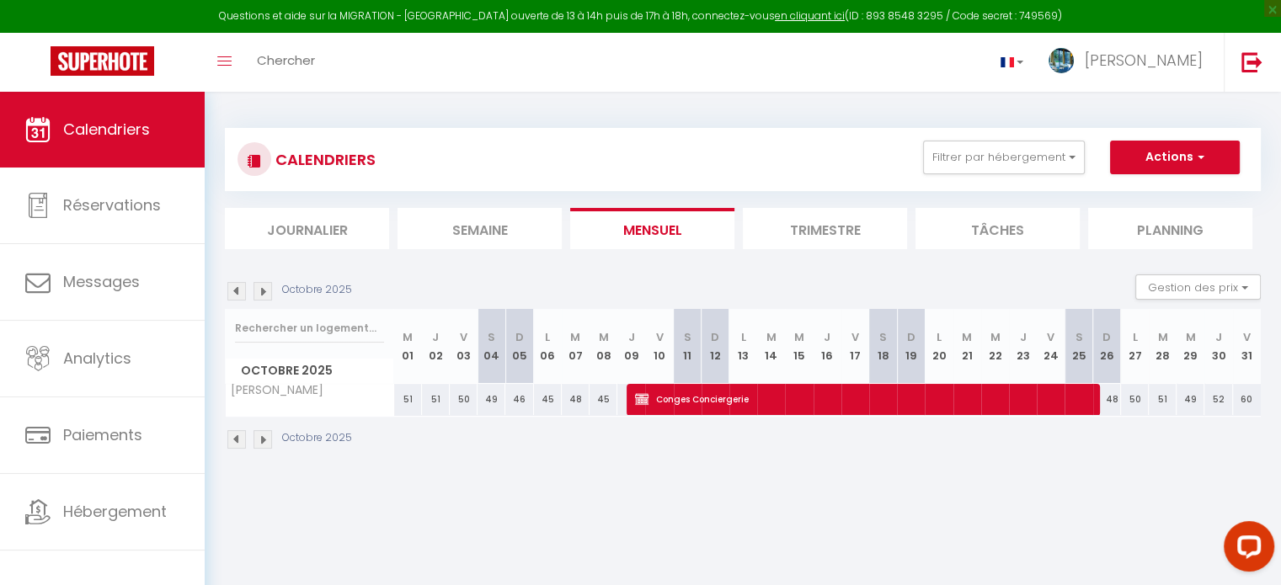
click at [260, 294] on img at bounding box center [262, 291] width 19 height 19
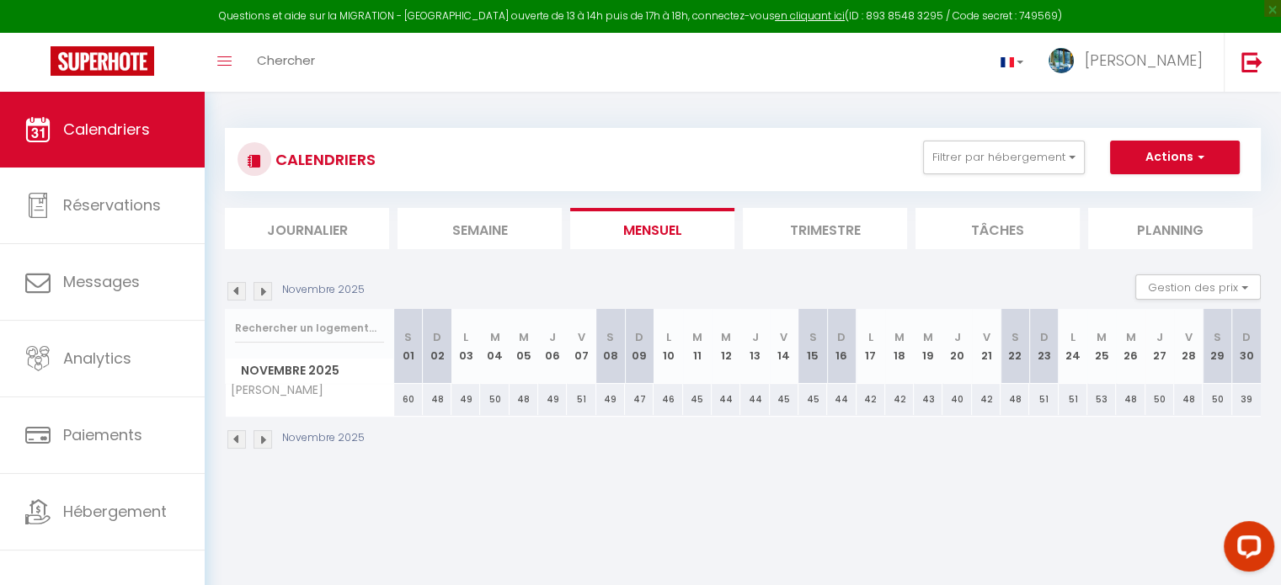
click at [260, 294] on img at bounding box center [262, 291] width 19 height 19
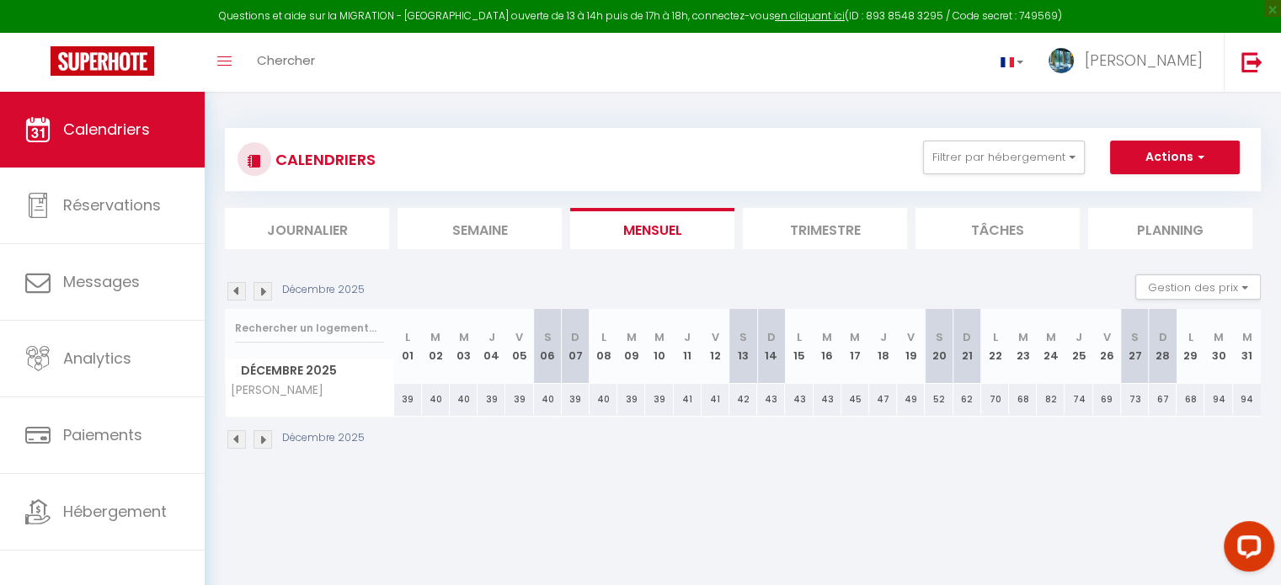
click at [260, 294] on img at bounding box center [262, 291] width 19 height 19
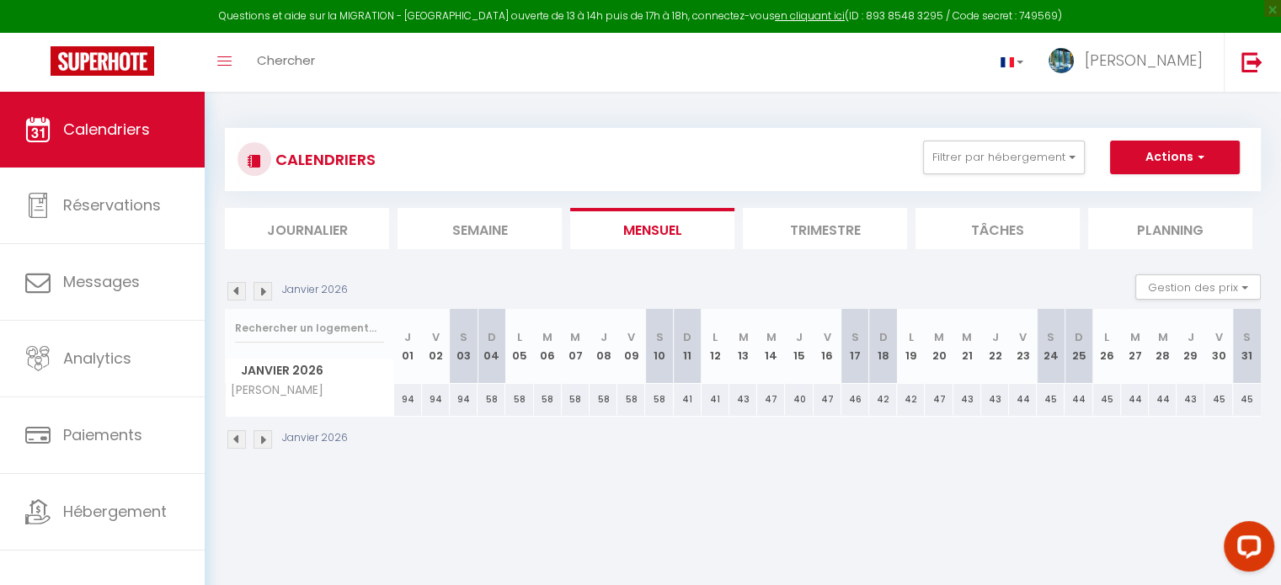
click at [260, 294] on img at bounding box center [262, 291] width 19 height 19
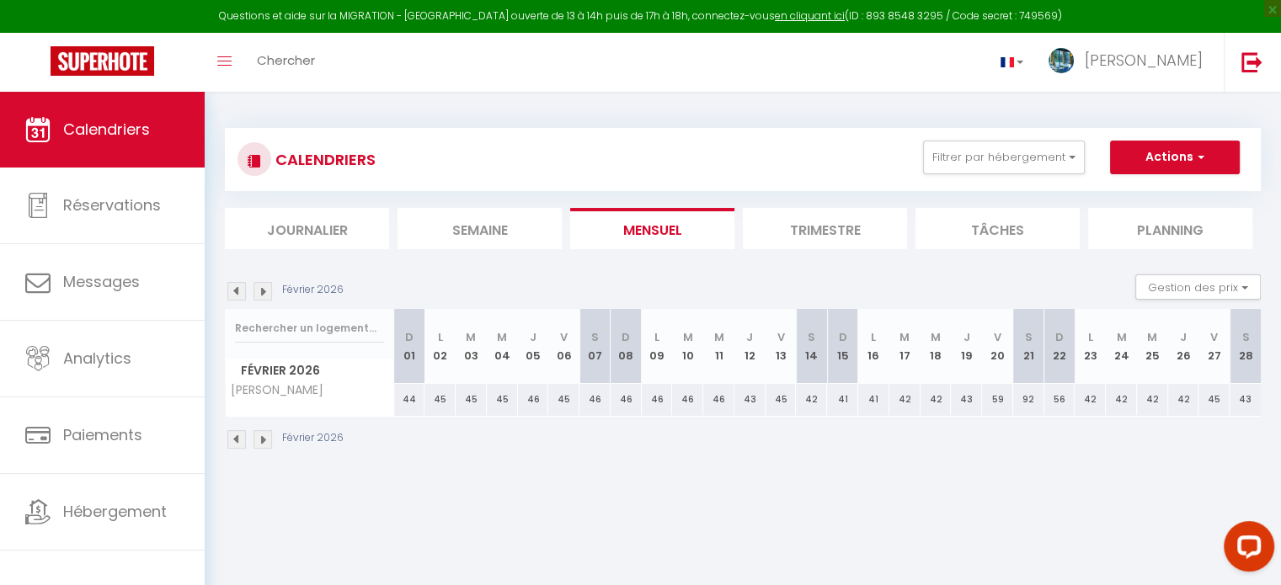
click at [260, 294] on img at bounding box center [262, 291] width 19 height 19
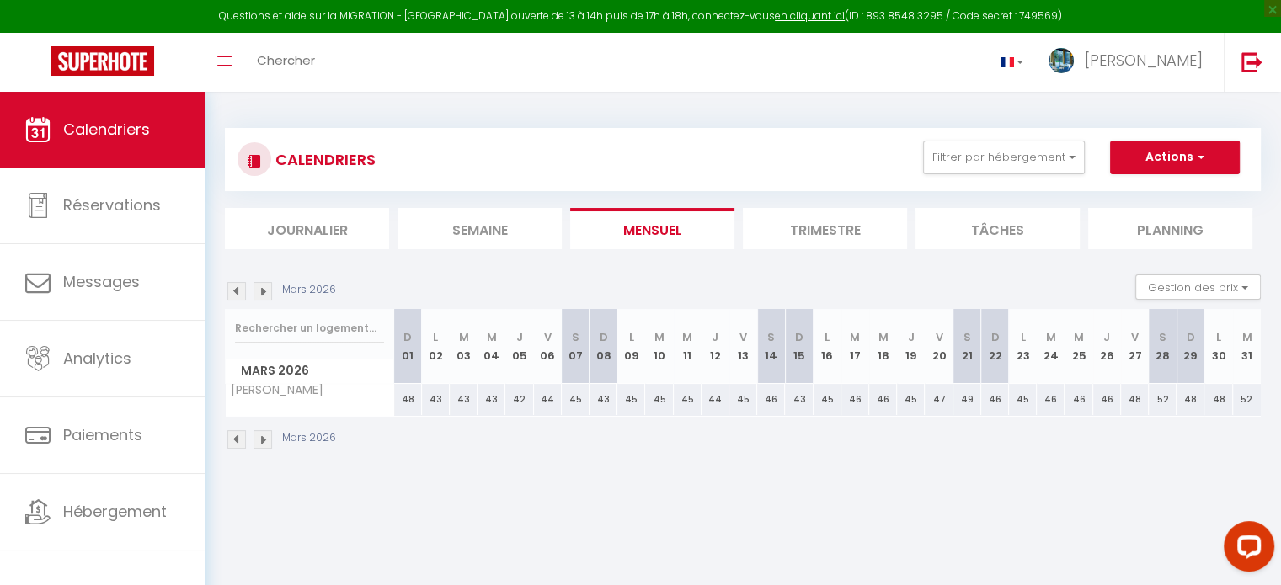
click at [260, 294] on img at bounding box center [262, 291] width 19 height 19
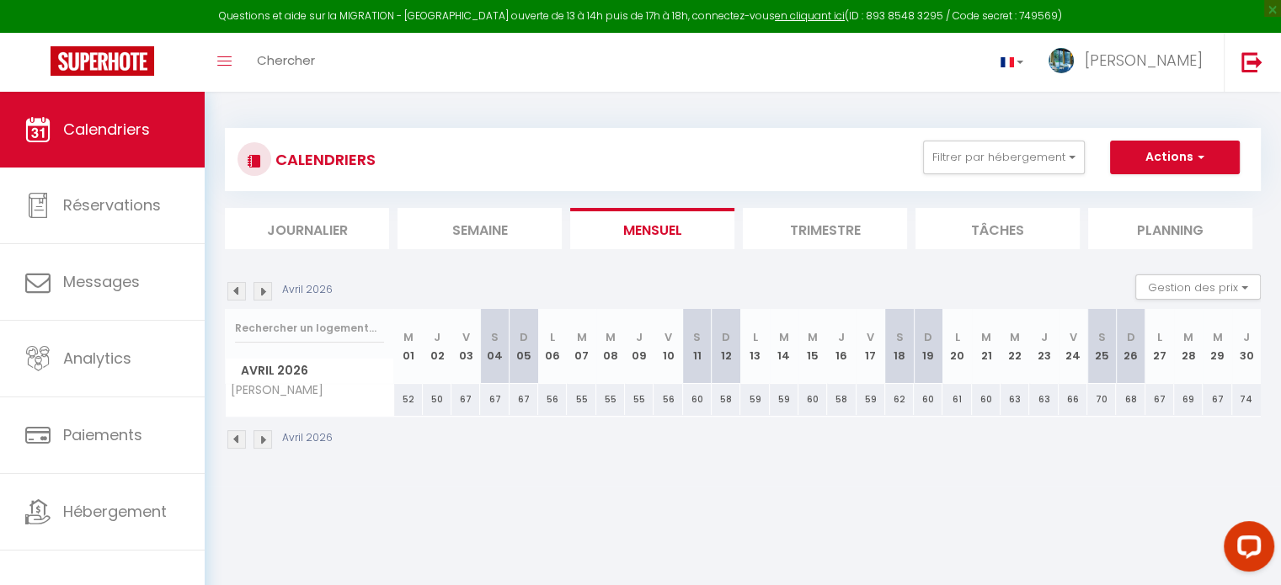
click at [260, 294] on img at bounding box center [262, 291] width 19 height 19
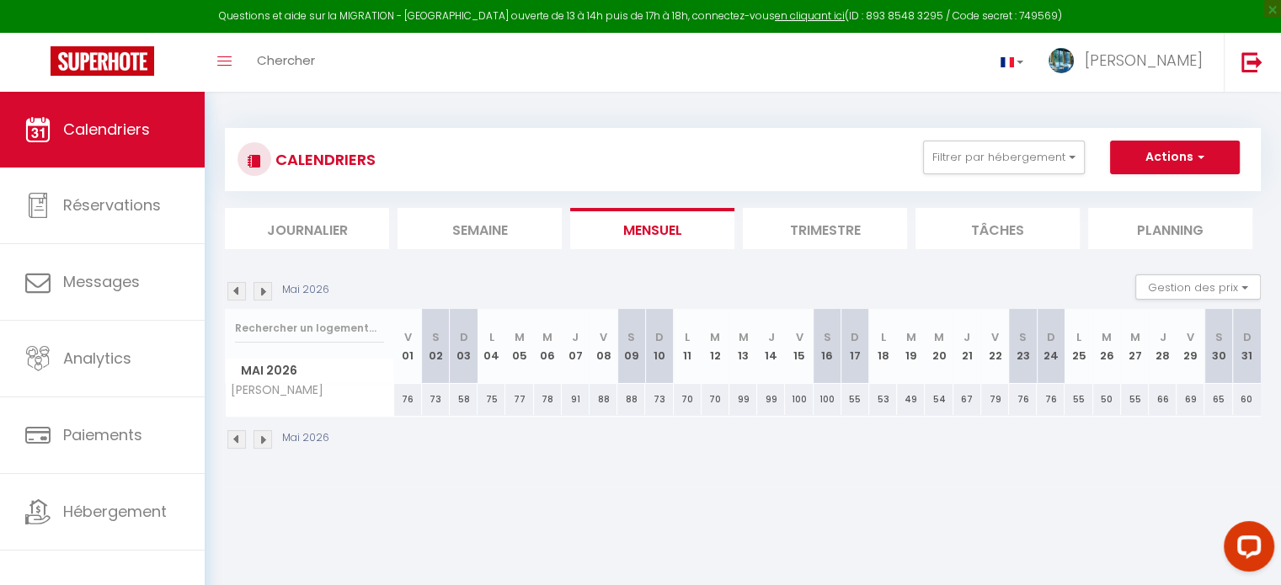
click at [260, 294] on img at bounding box center [262, 291] width 19 height 19
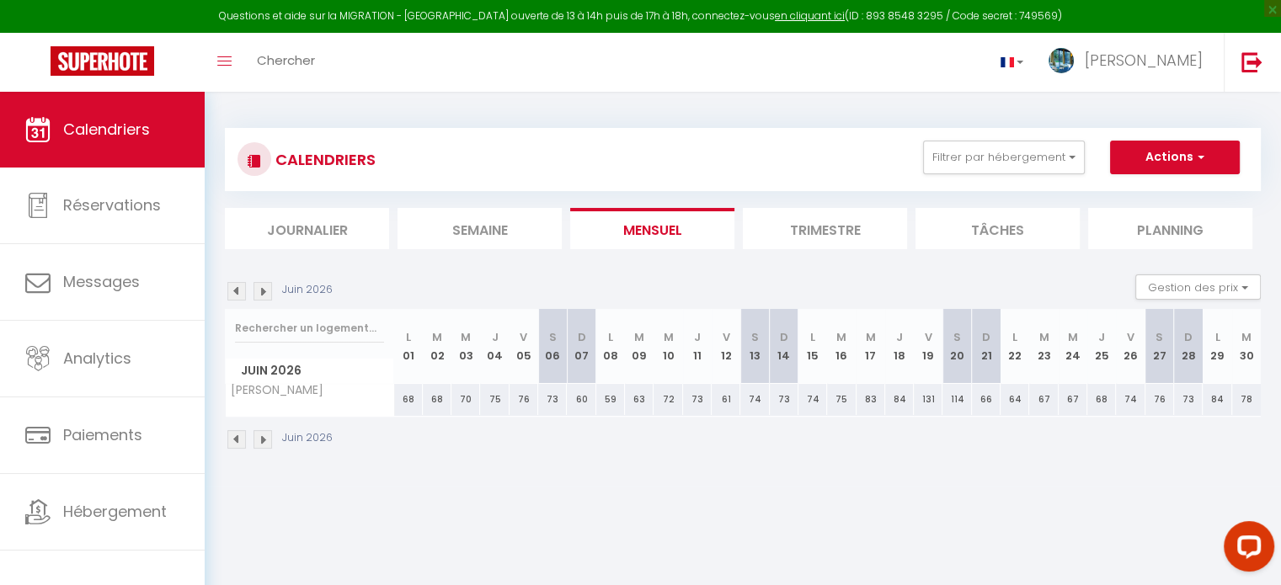
click at [260, 294] on img at bounding box center [262, 291] width 19 height 19
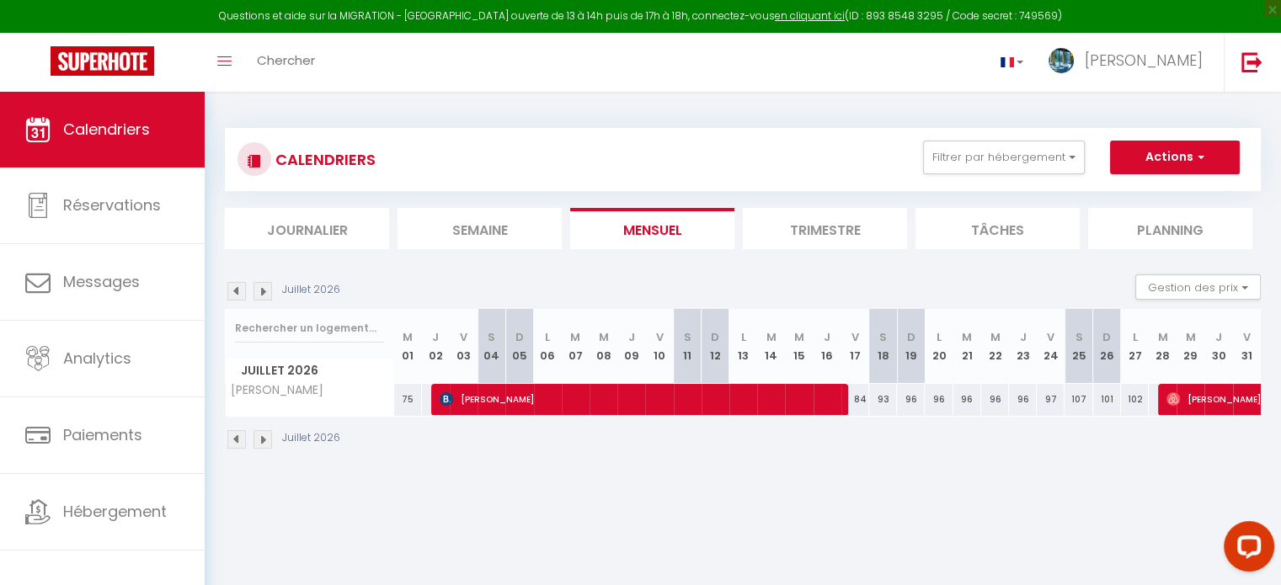
click at [260, 294] on img at bounding box center [262, 291] width 19 height 19
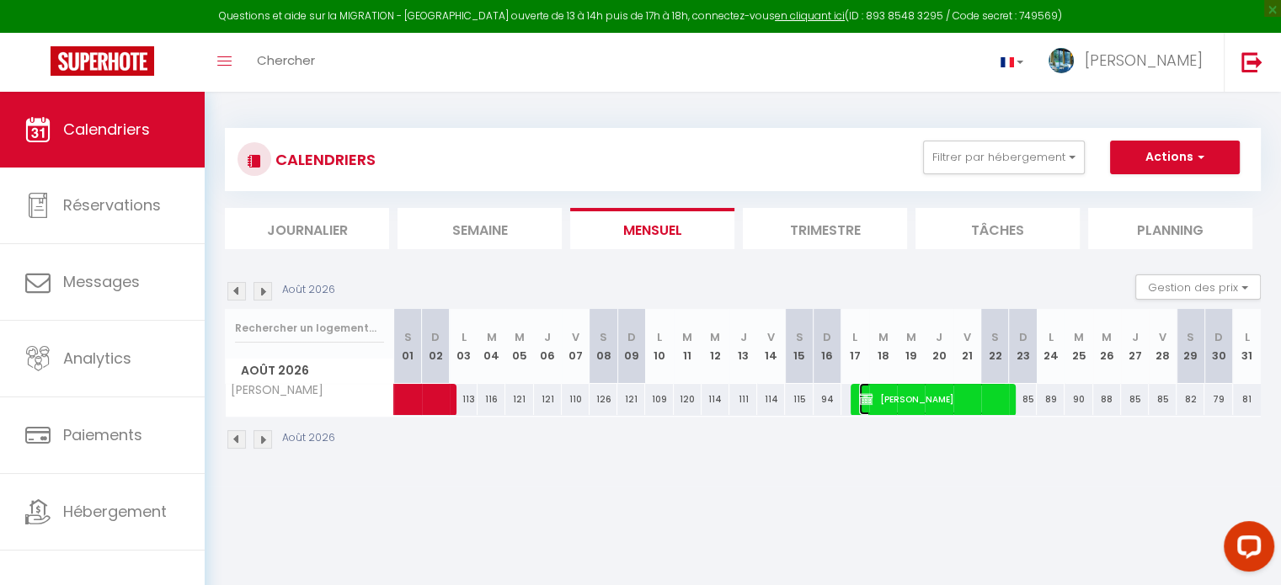
click at [928, 410] on span "[PERSON_NAME]" at bounding box center [933, 399] width 148 height 32
select select "OK"
select select "KO"
select select "0"
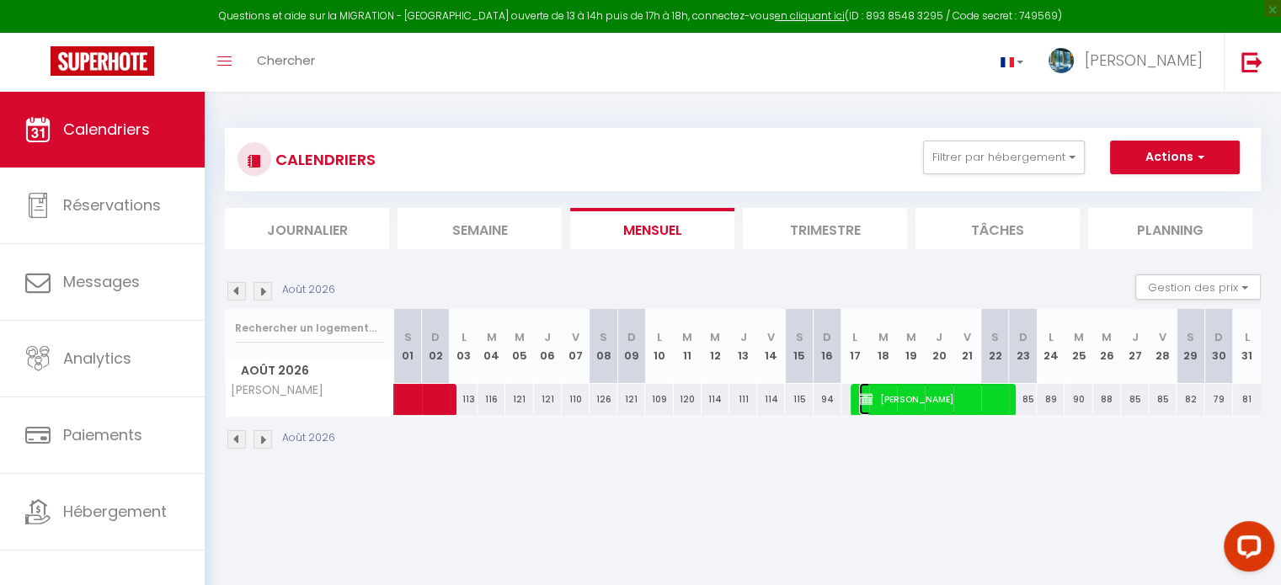
select select "1"
select select
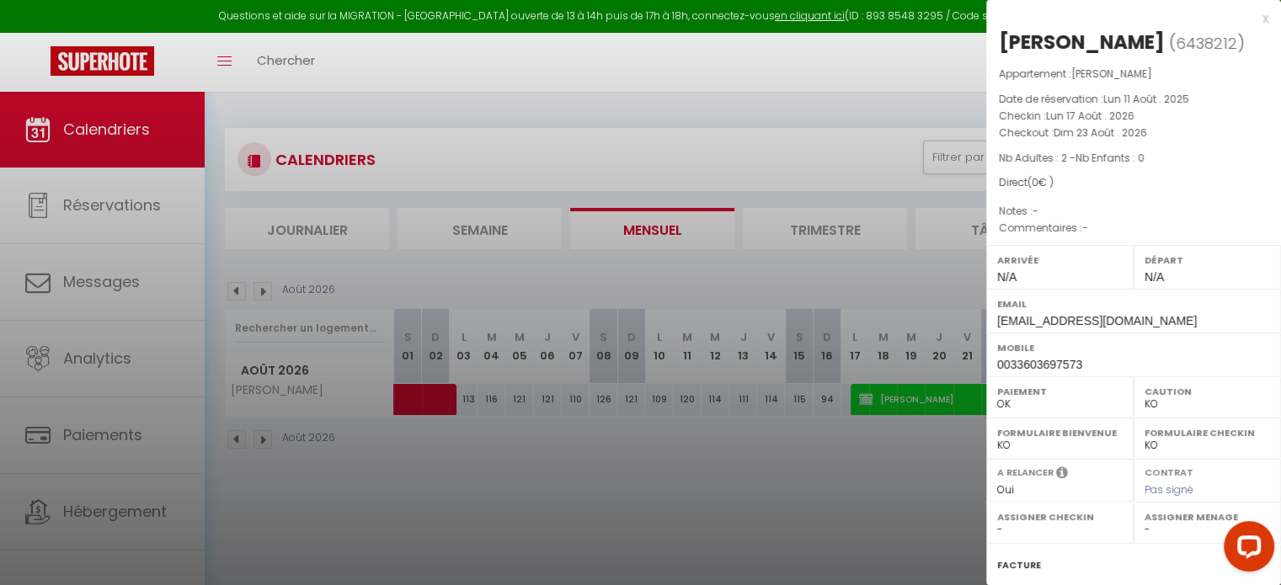
click at [693, 551] on div at bounding box center [640, 292] width 1281 height 585
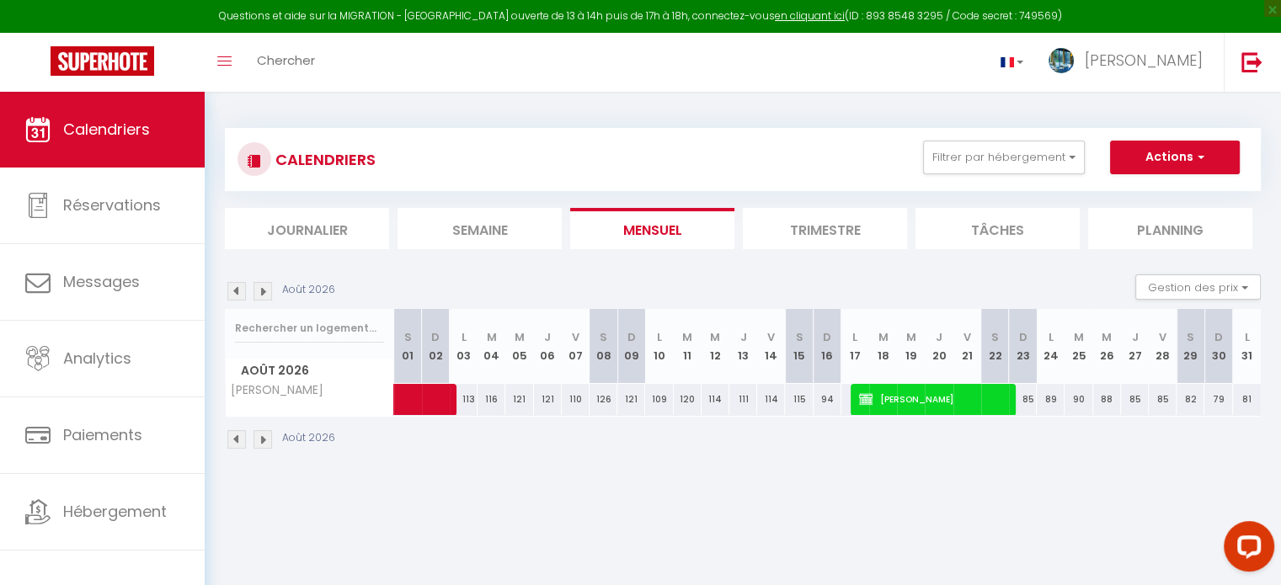
click at [237, 442] on img at bounding box center [236, 439] width 19 height 19
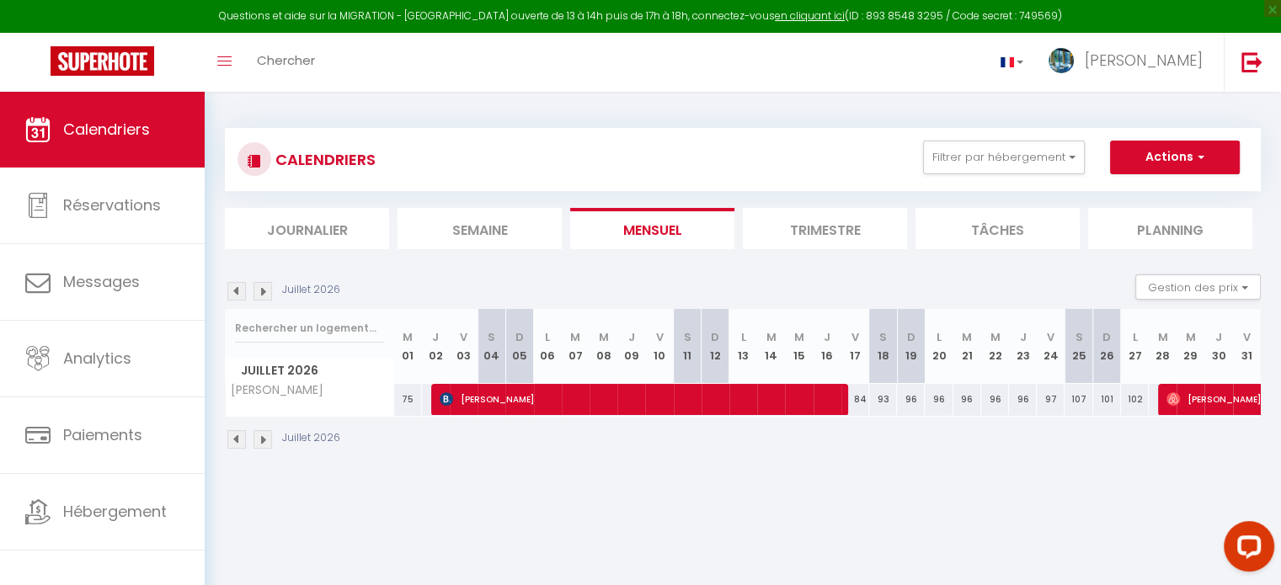
click at [237, 286] on img at bounding box center [236, 291] width 19 height 19
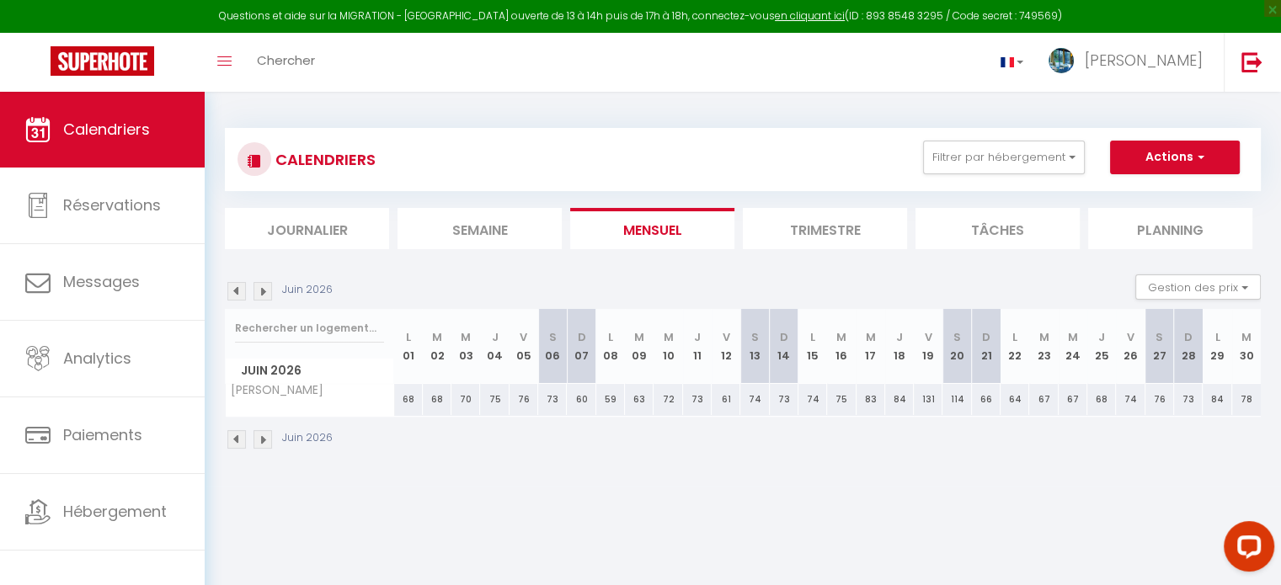
click at [237, 286] on img at bounding box center [236, 291] width 19 height 19
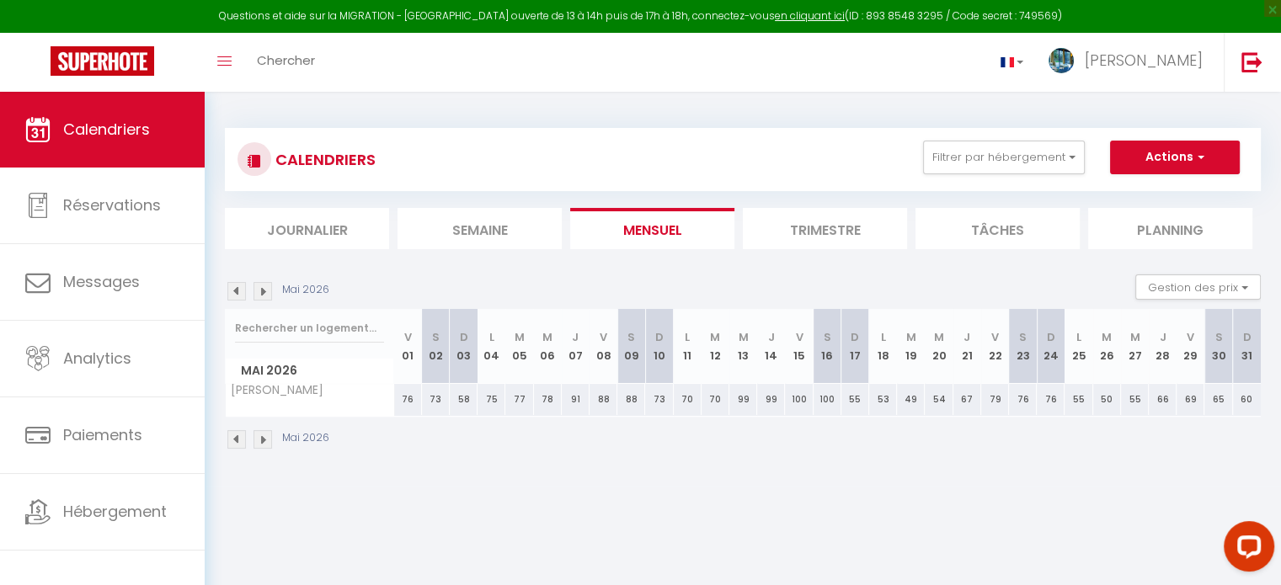
click at [237, 286] on img at bounding box center [236, 291] width 19 height 19
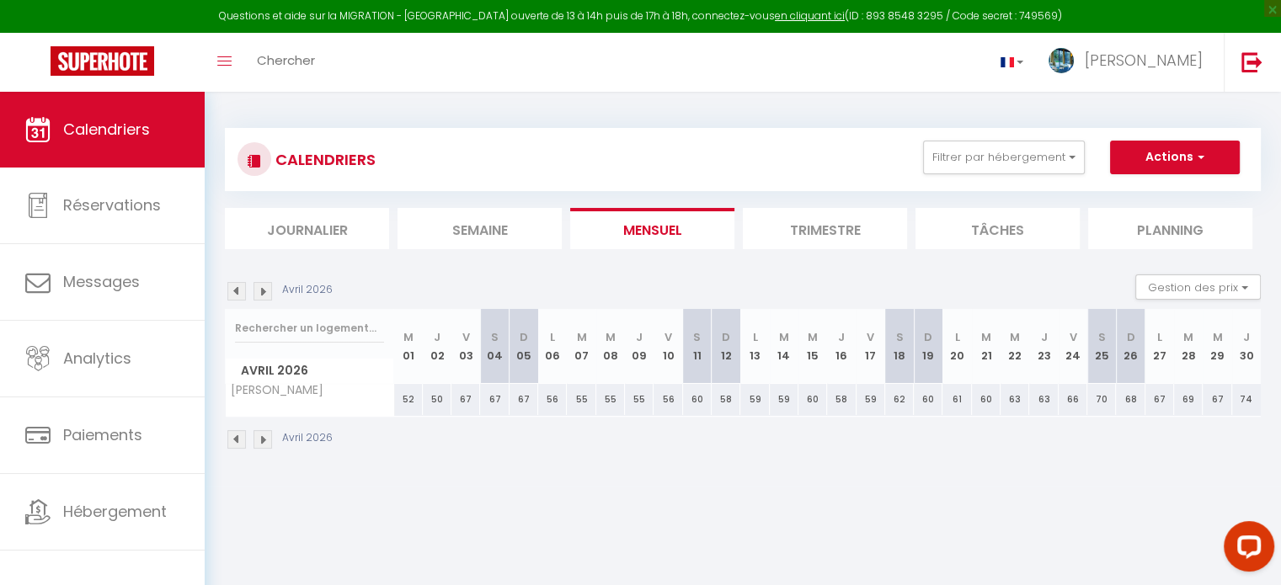
click at [237, 286] on img at bounding box center [236, 291] width 19 height 19
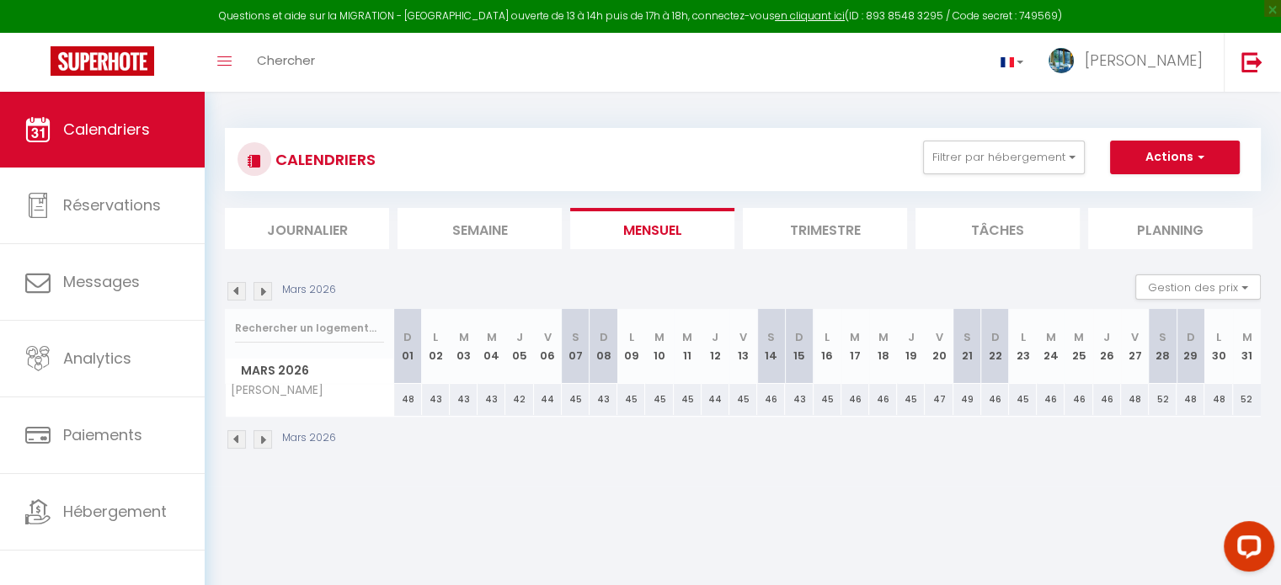
click at [237, 286] on img at bounding box center [236, 291] width 19 height 19
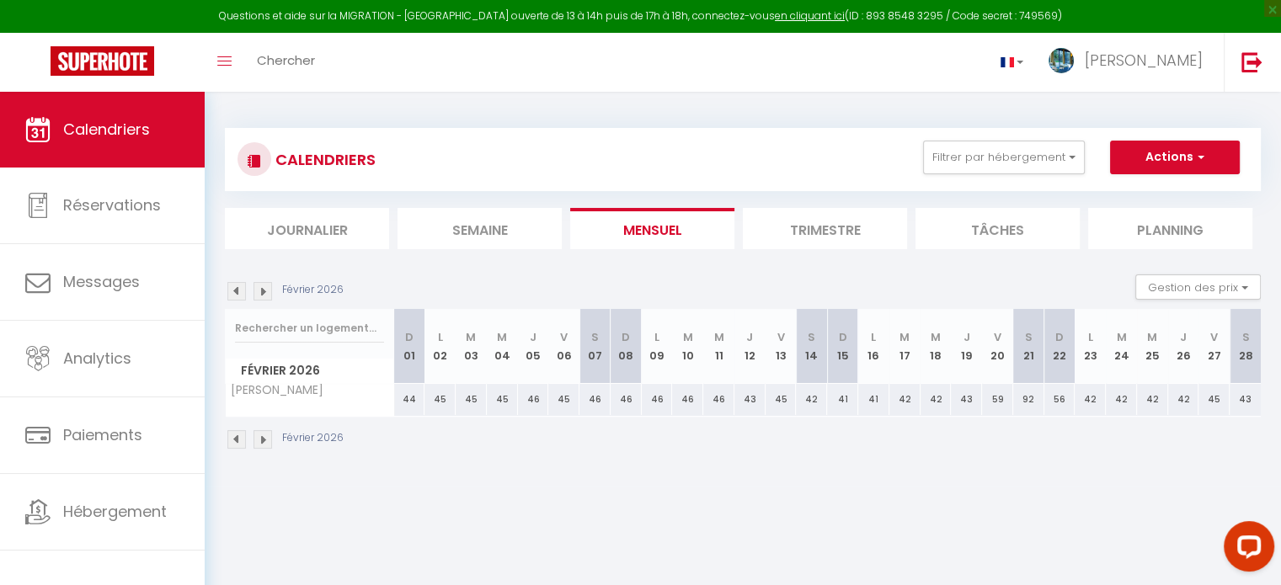
click at [237, 286] on img at bounding box center [236, 291] width 19 height 19
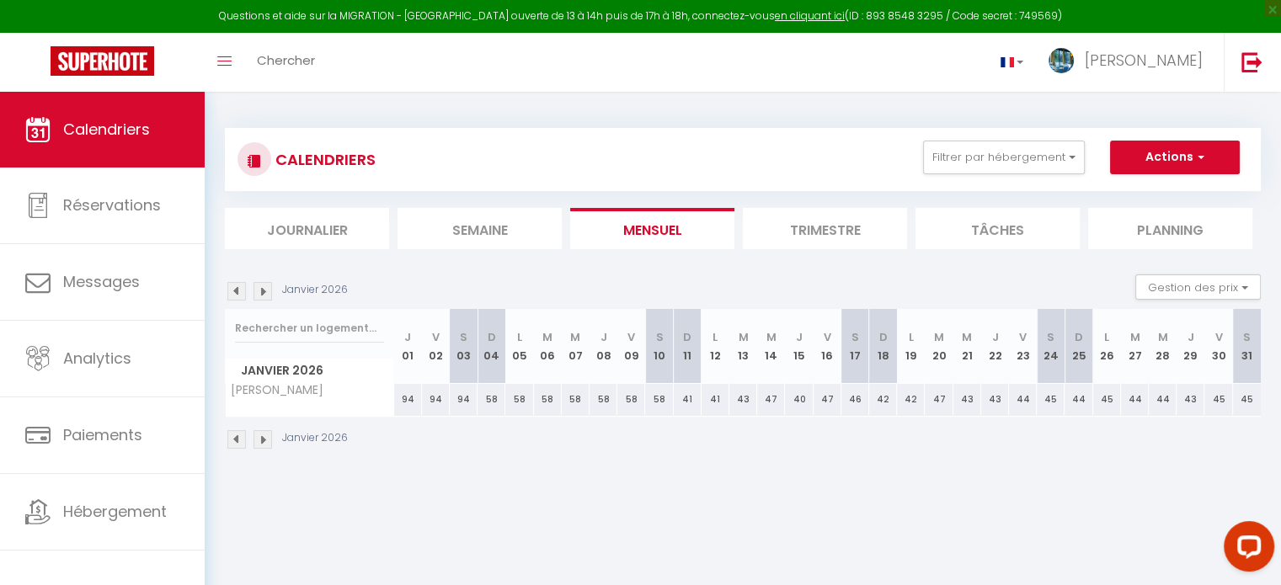
click at [237, 286] on img at bounding box center [236, 291] width 19 height 19
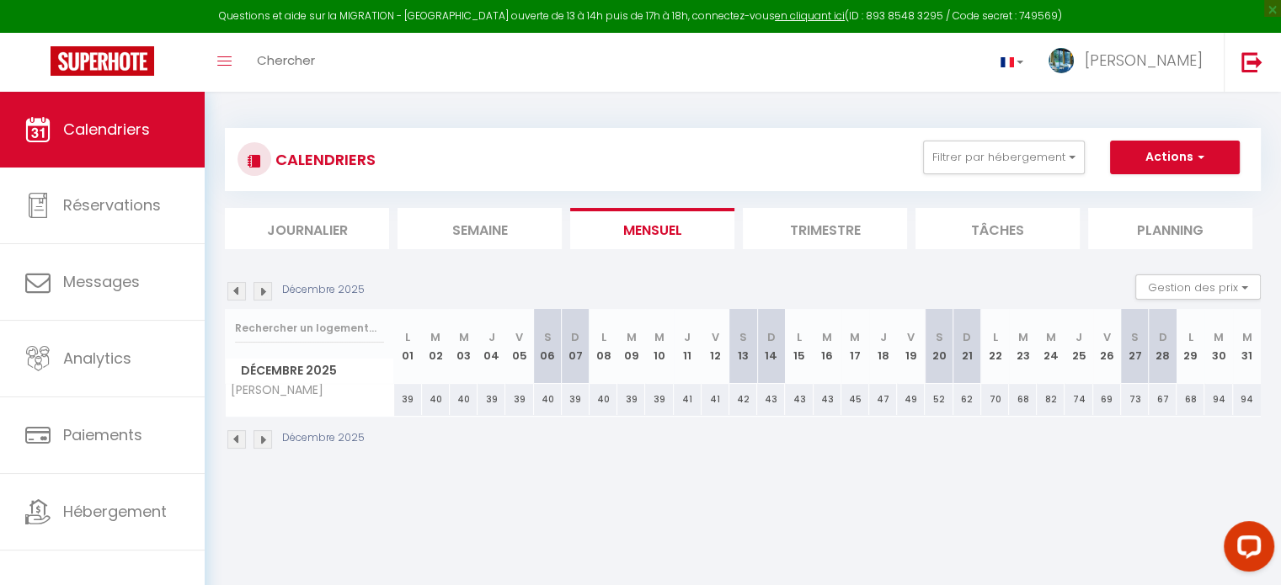
click at [237, 286] on img at bounding box center [236, 291] width 19 height 19
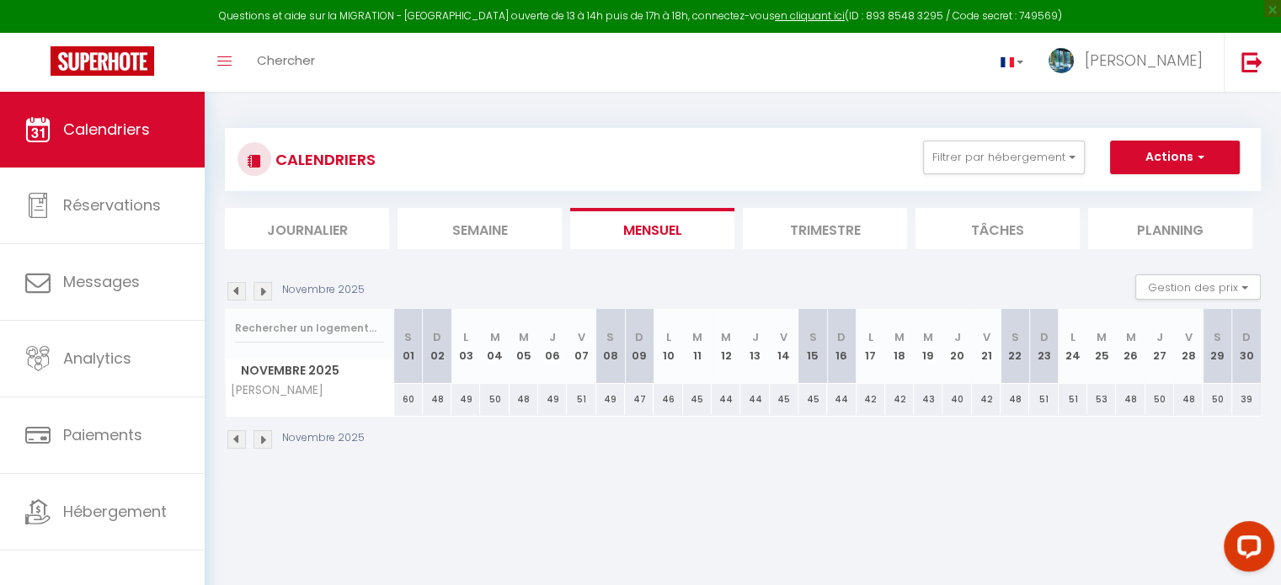
click at [237, 286] on img at bounding box center [236, 291] width 19 height 19
